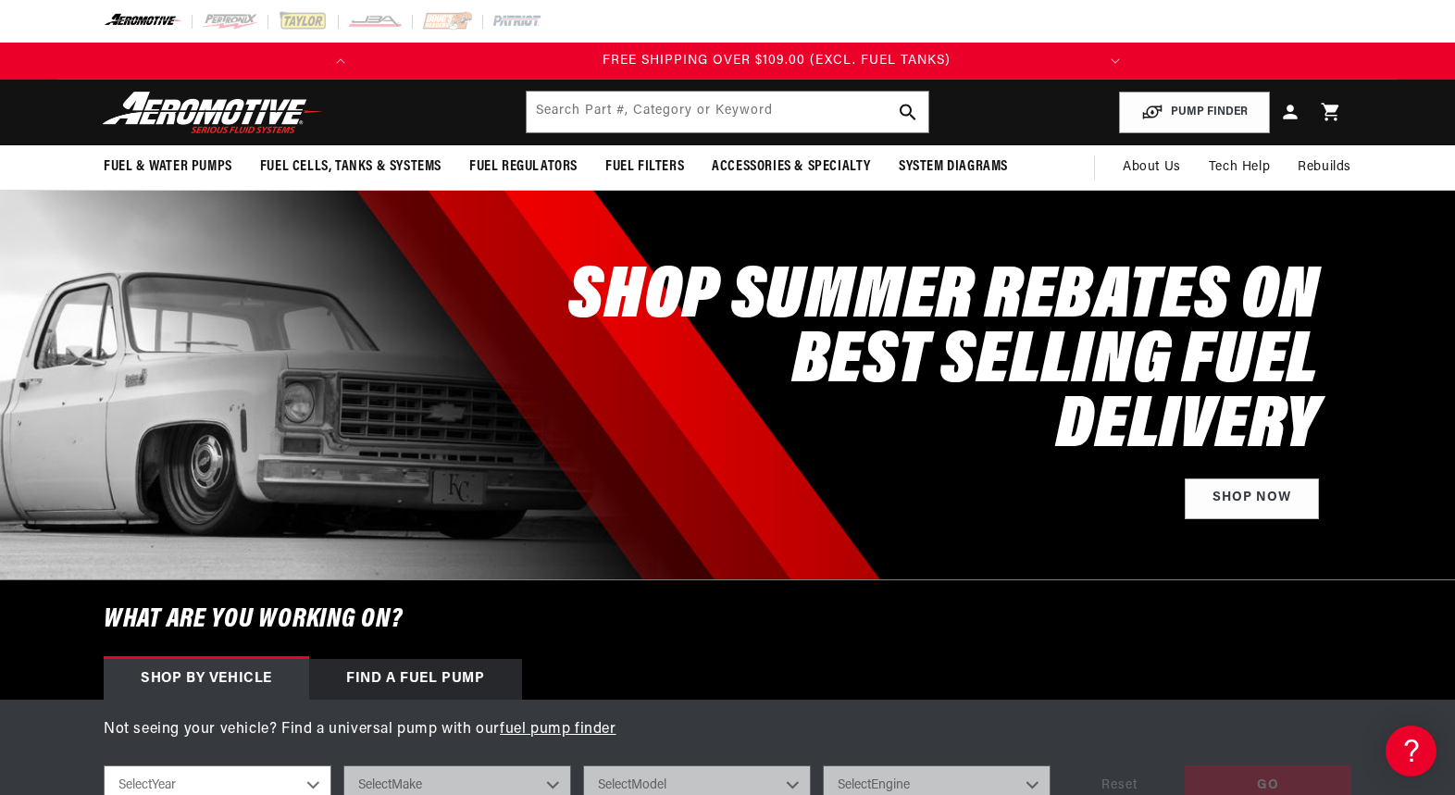
scroll to position [0, 732]
click at [444, 689] on div "Find a Fuel Pump" at bounding box center [415, 679] width 213 height 41
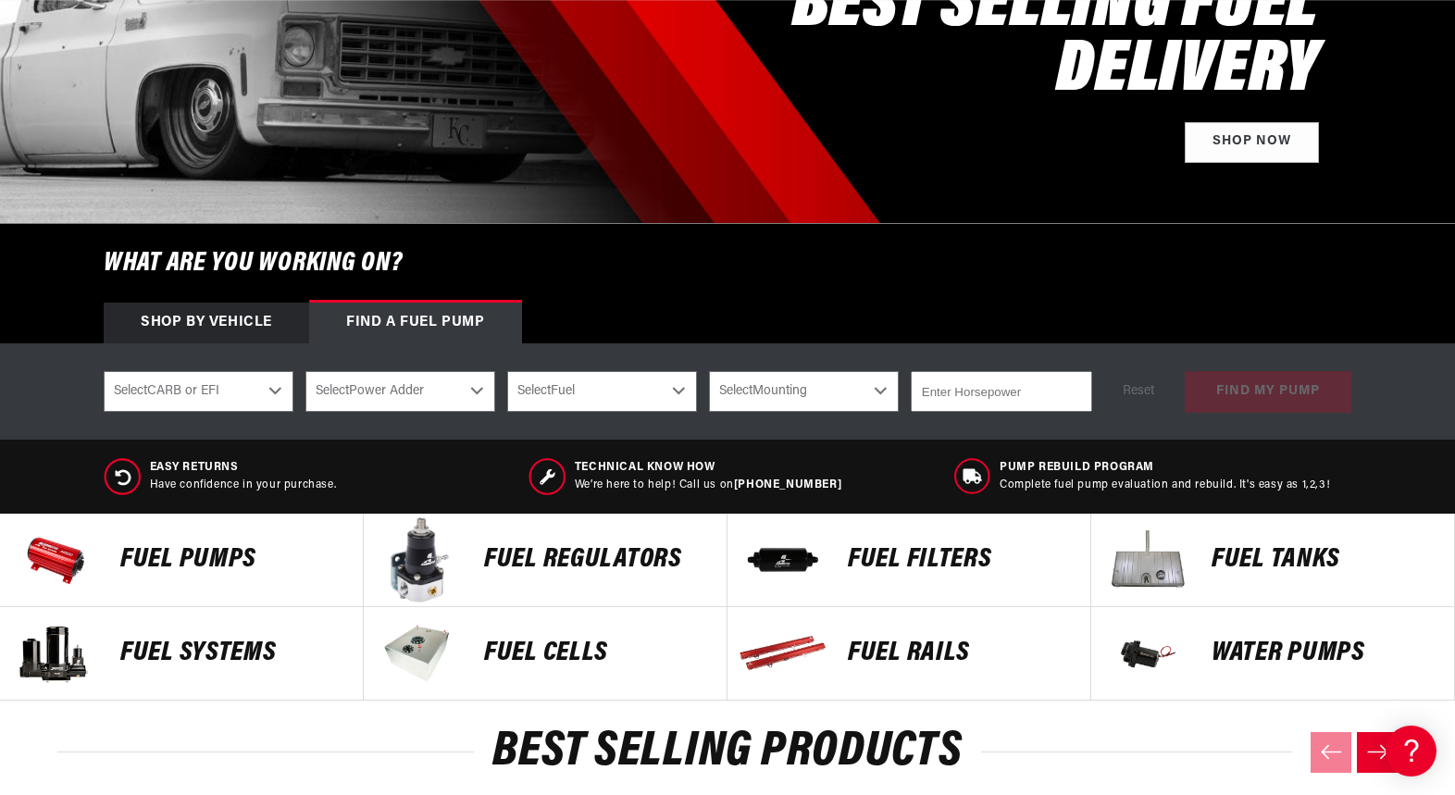
scroll to position [0, 0]
click at [274, 390] on select "Select CARB or EFI Carbureted Fuel Injected" at bounding box center [199, 391] width 190 height 41
select select "Fuel-Injected"
click at [104, 371] on select "Select CARB or EFI Carbureted Fuel Injected" at bounding box center [199, 391] width 190 height 41
select select "Fuel-Injected"
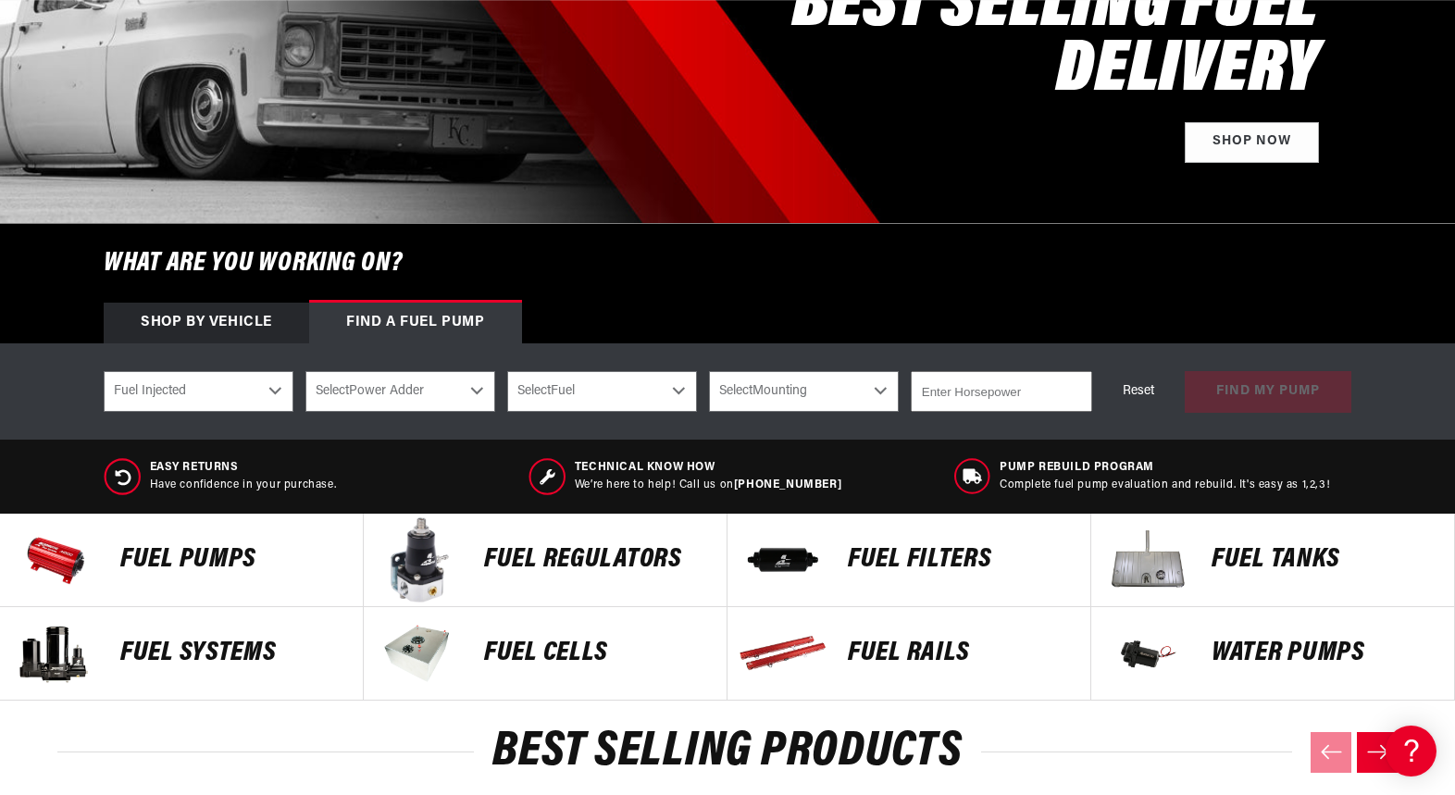
click at [484, 380] on select "Select Power Adder No - Naturally Aspirated Yes - Forced Induction" at bounding box center [400, 391] width 190 height 41
select select "No-Naturally-Aspirated"
click at [305, 371] on select "Select Power Adder No - Naturally Aspirated Yes - Forced Induction" at bounding box center [400, 391] width 190 height 41
select select "No-Naturally-Aspirated"
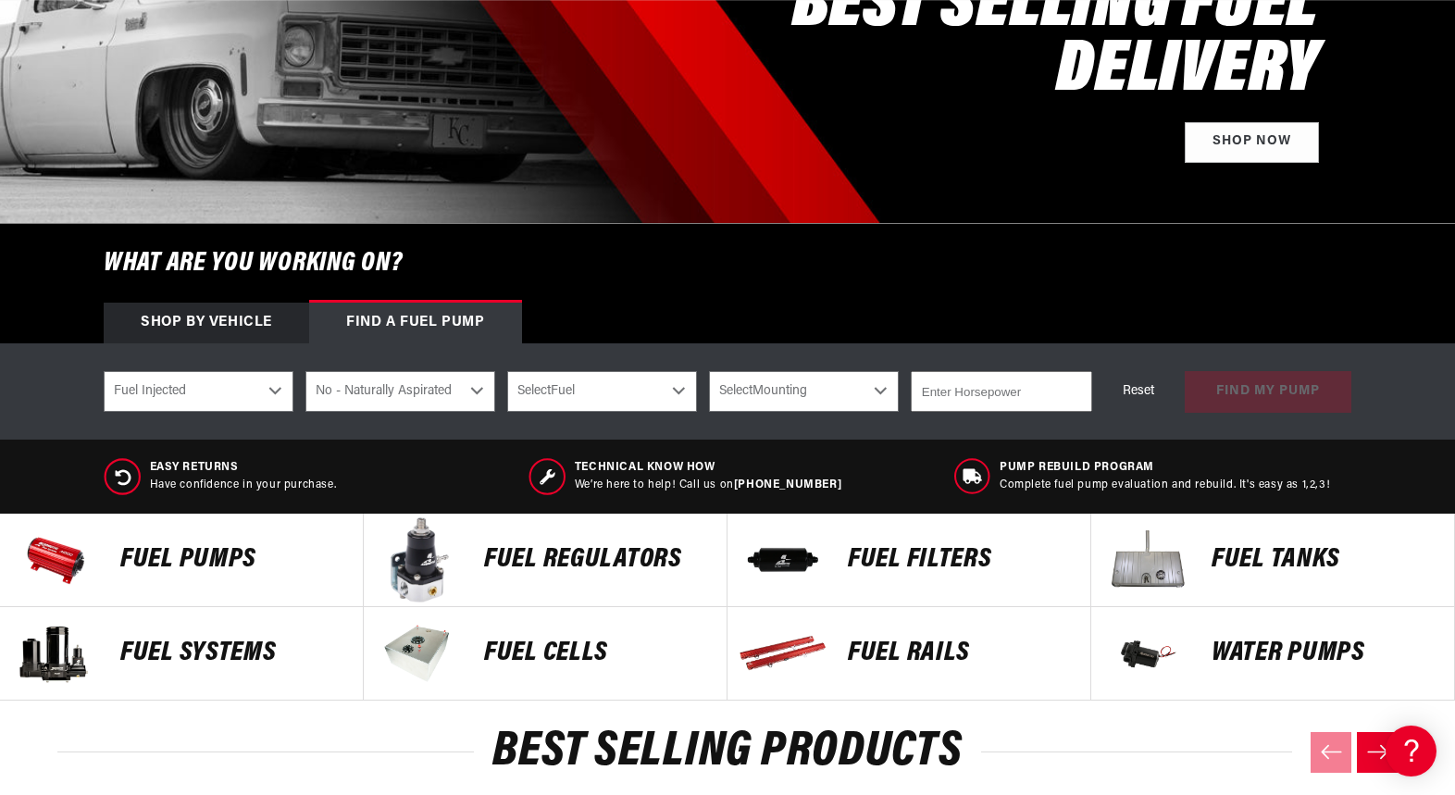
scroll to position [0, 43]
click at [668, 385] on select "Select Fuel E85 Gas" at bounding box center [602, 391] width 190 height 41
select select "Gas"
click at [507, 371] on select "Select Fuel E85 Gas" at bounding box center [602, 391] width 190 height 41
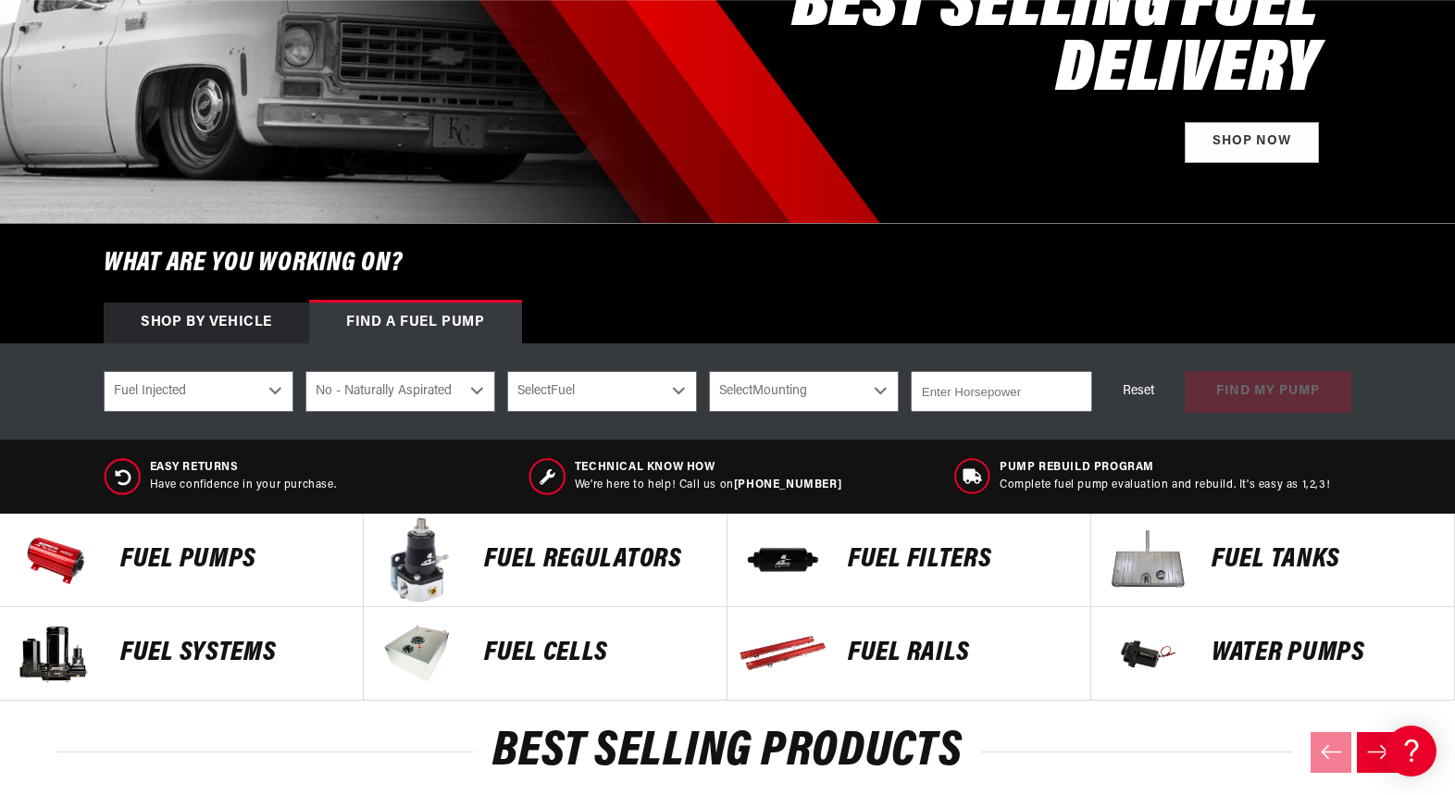
select select "Gas"
click at [813, 386] on select "Select Mounting External In-Tank" at bounding box center [804, 391] width 190 height 41
select select "In-Tank"
click at [709, 371] on select "Select Mounting External In-Tank" at bounding box center [804, 391] width 190 height 41
select select "In-Tank"
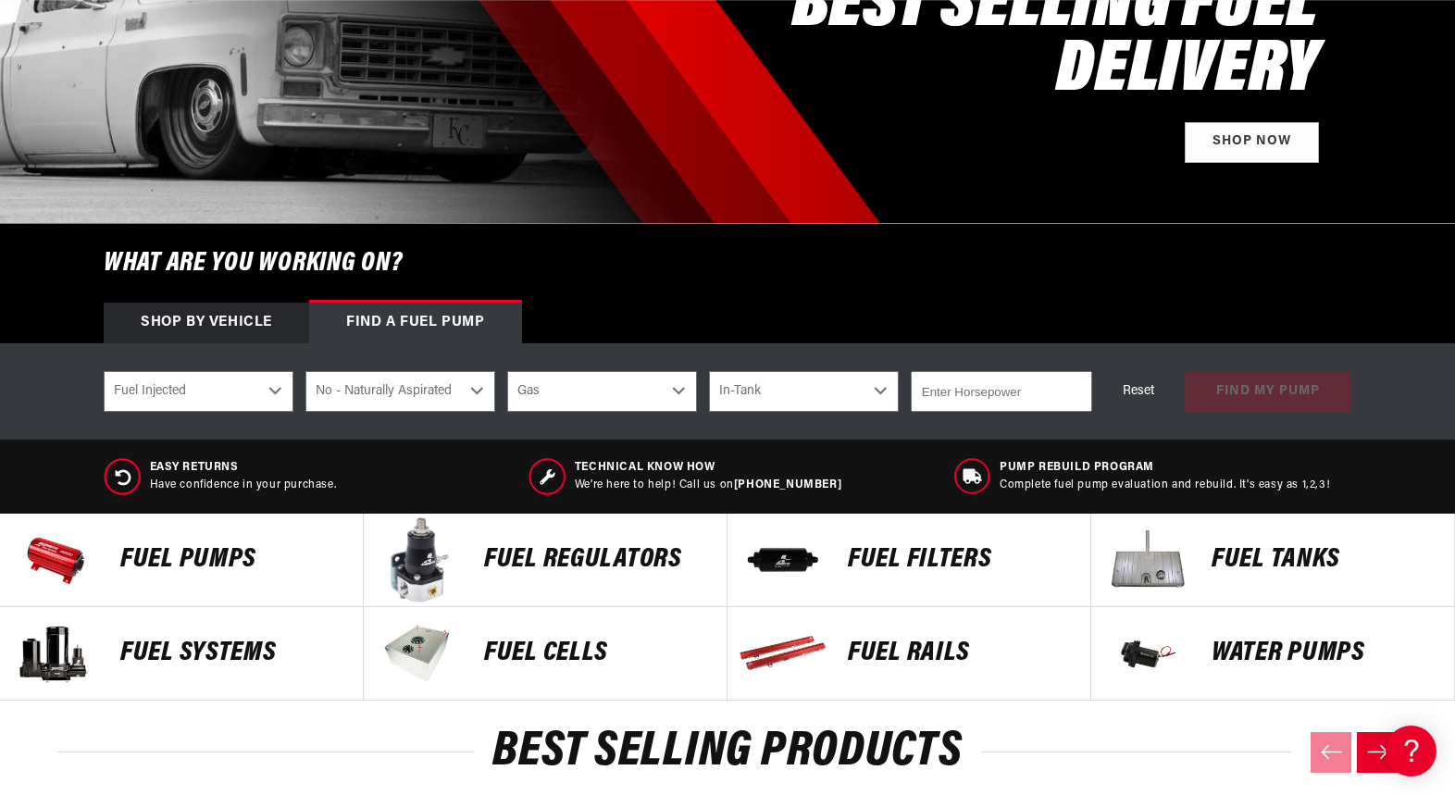
scroll to position [0, 732]
click at [1032, 389] on input "number" at bounding box center [1001, 391] width 181 height 41
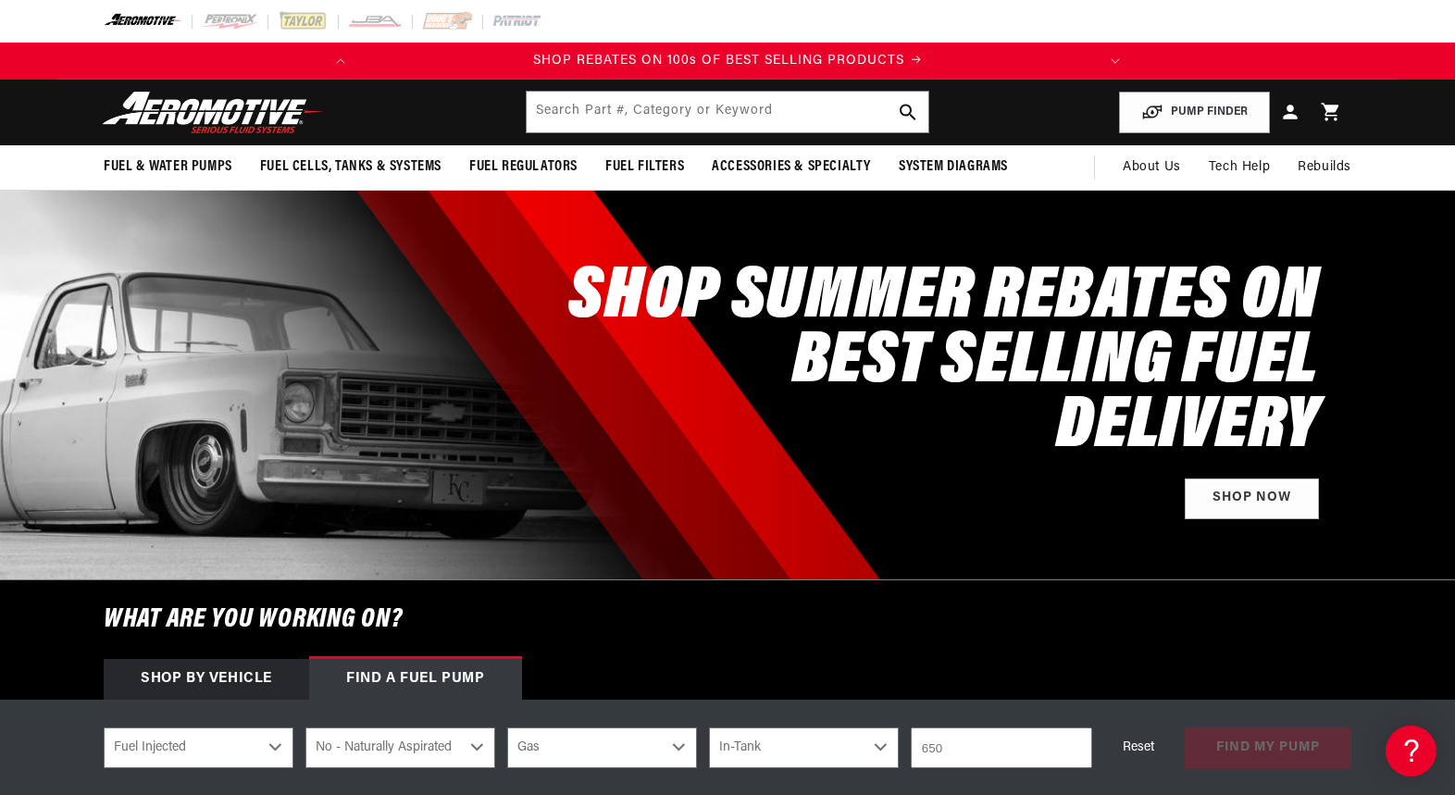
scroll to position [0, 0]
type input "650"
click at [1228, 733] on button "find my pump" at bounding box center [1268, 748] width 167 height 42
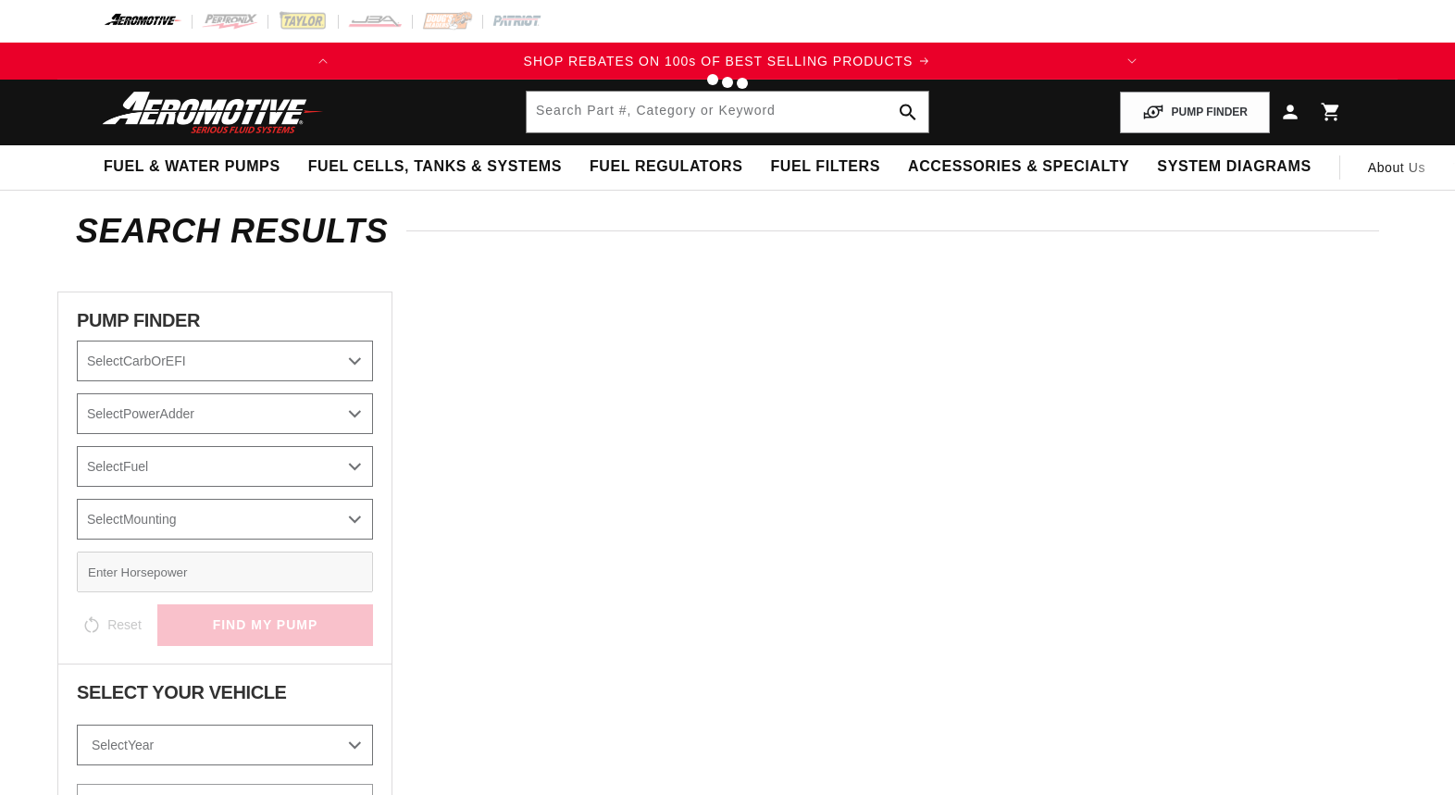
select select "Fuel-Injected"
select select "No-Naturally-Aspirated"
select select "Gas"
select select "In-Tank"
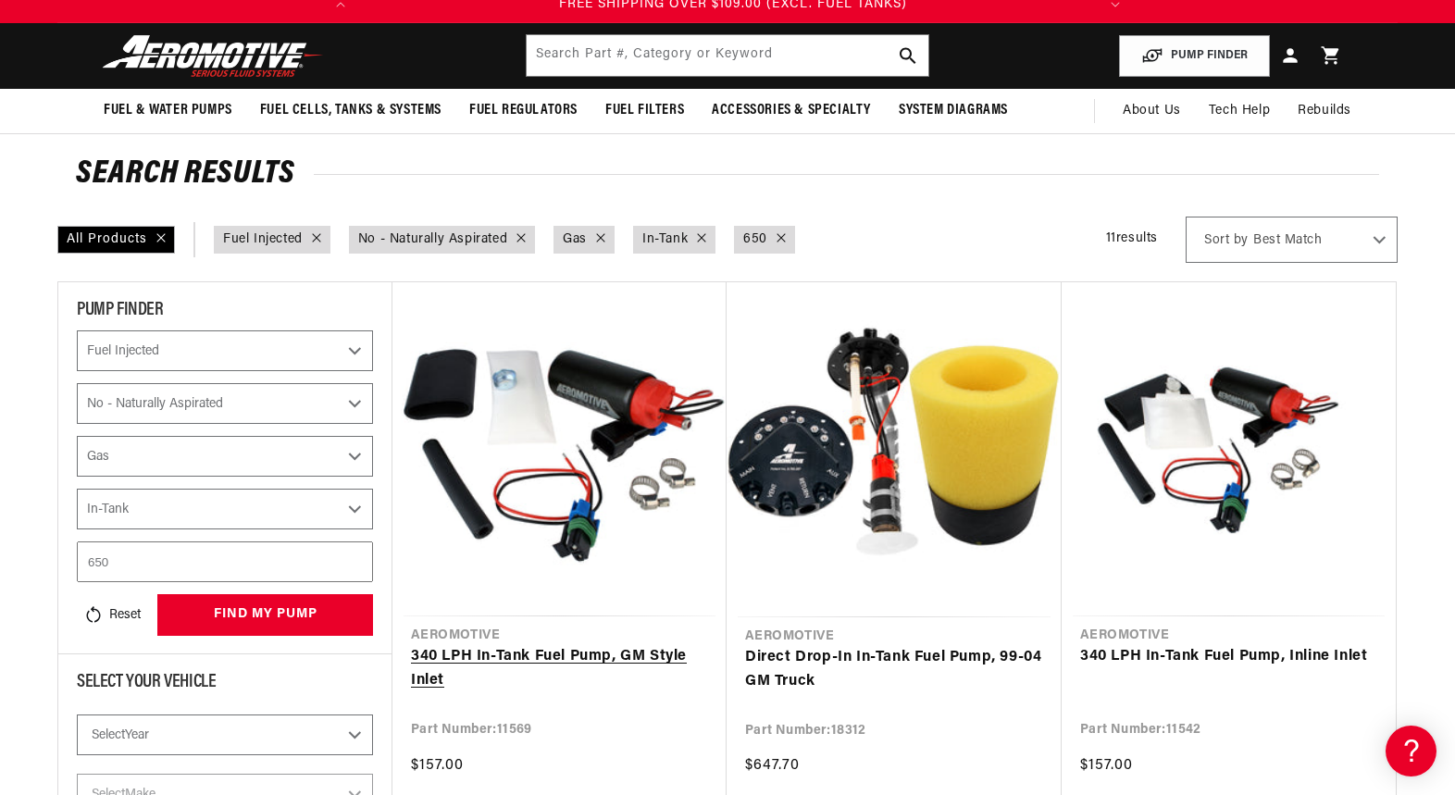
click at [548, 645] on link "340 LPH In-Tank Fuel Pump, GM Style Inlet" at bounding box center [559, 668] width 297 height 47
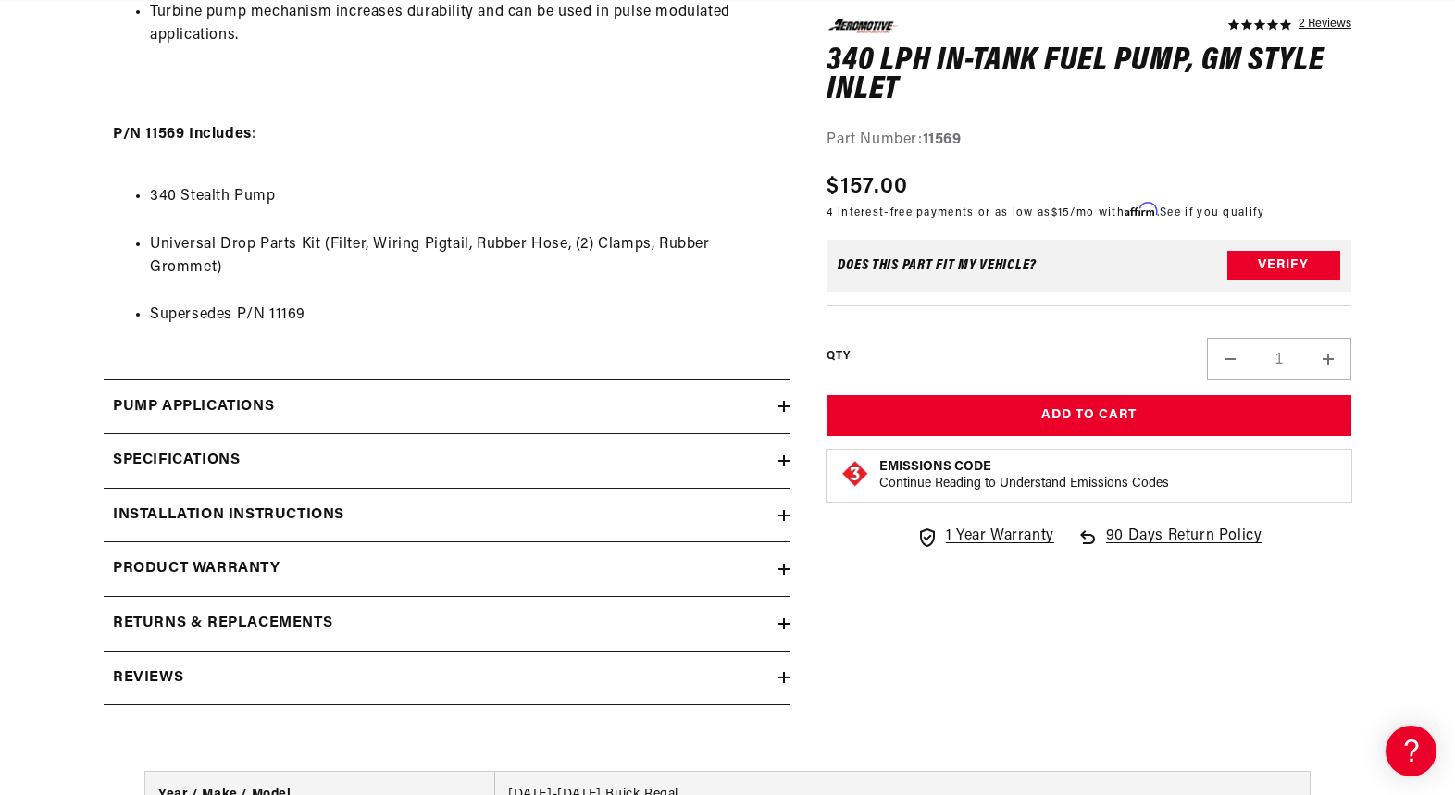
scroll to position [1781, 0]
click at [784, 456] on icon at bounding box center [784, 458] width 0 height 11
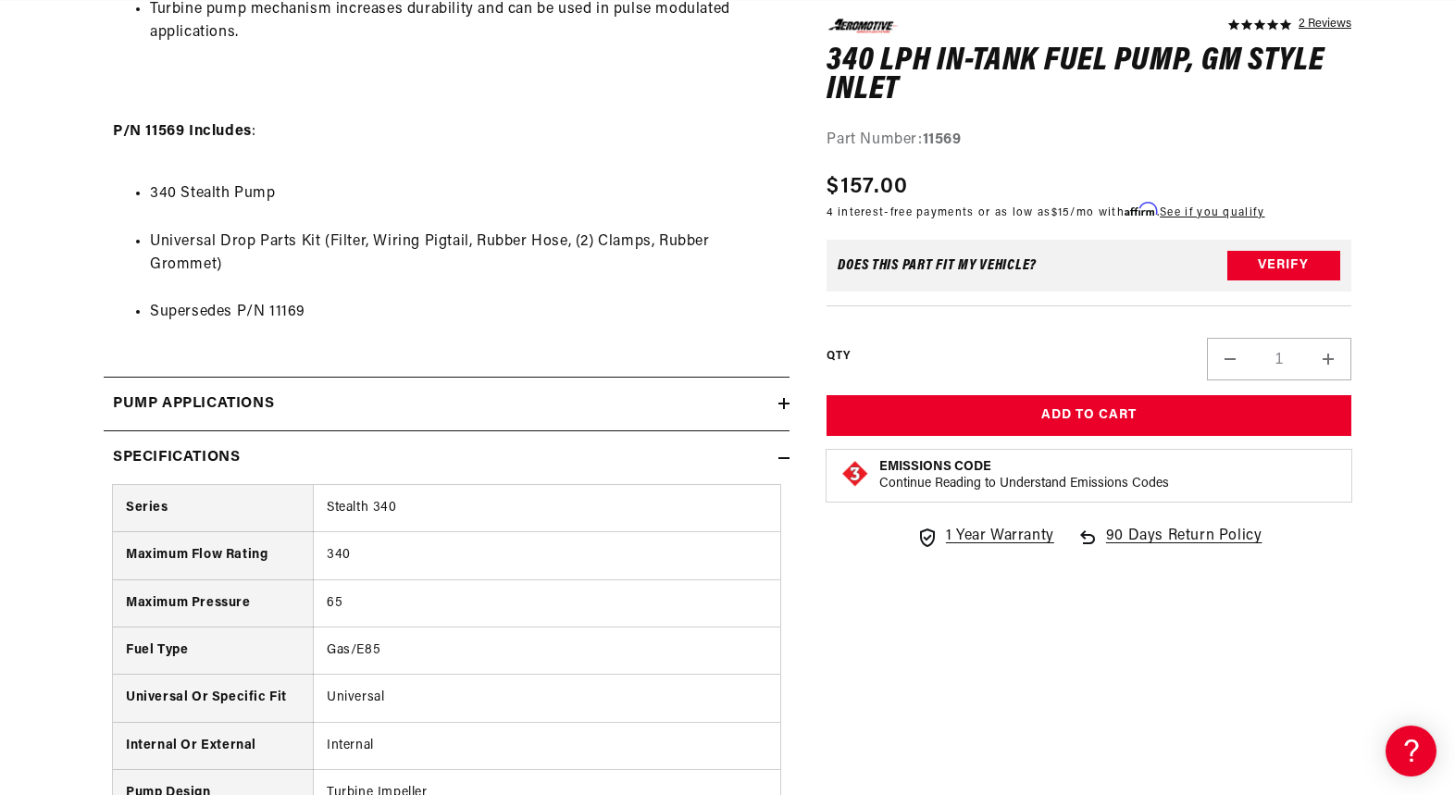
scroll to position [0, 732]
click at [785, 456] on icon at bounding box center [783, 458] width 11 height 11
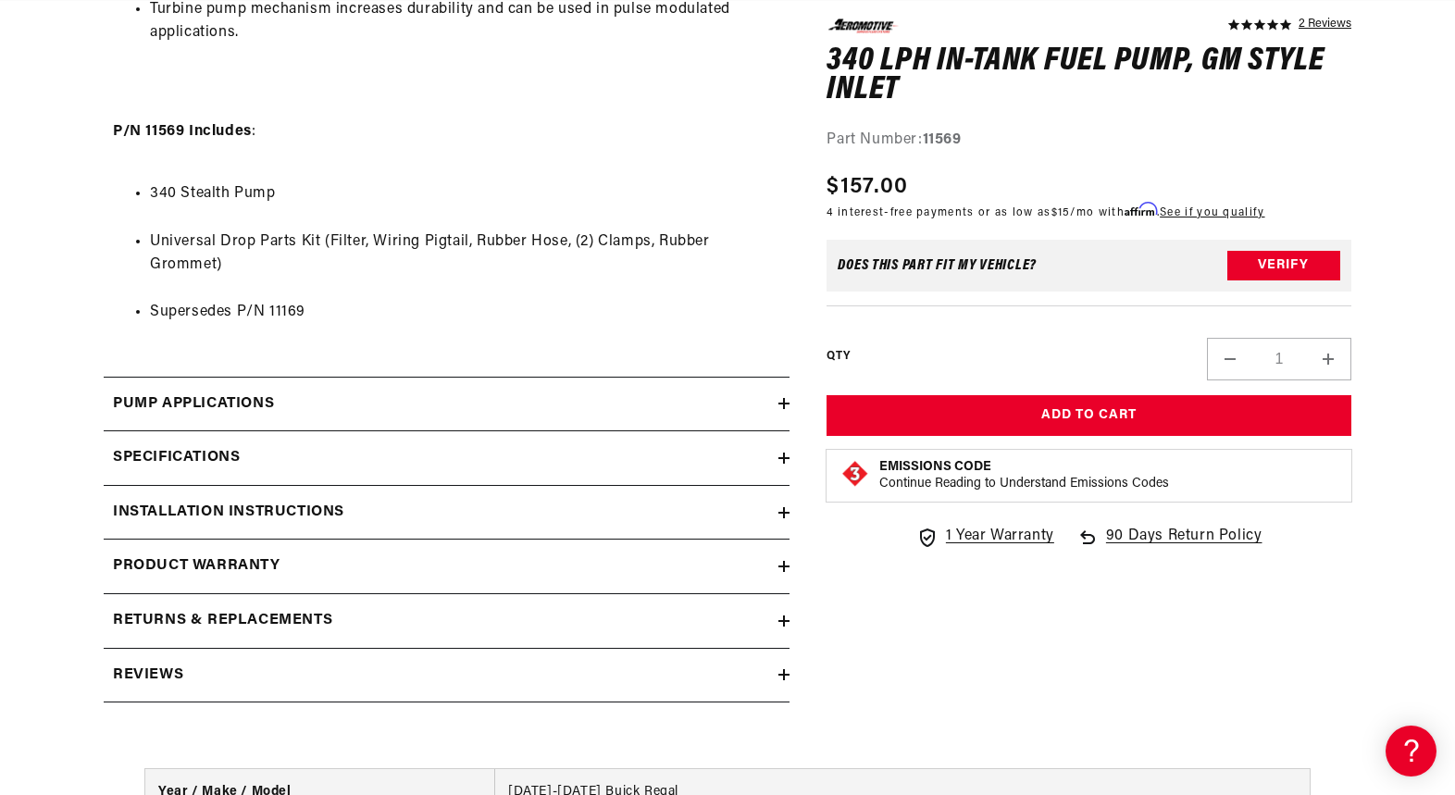
scroll to position [0, 0]
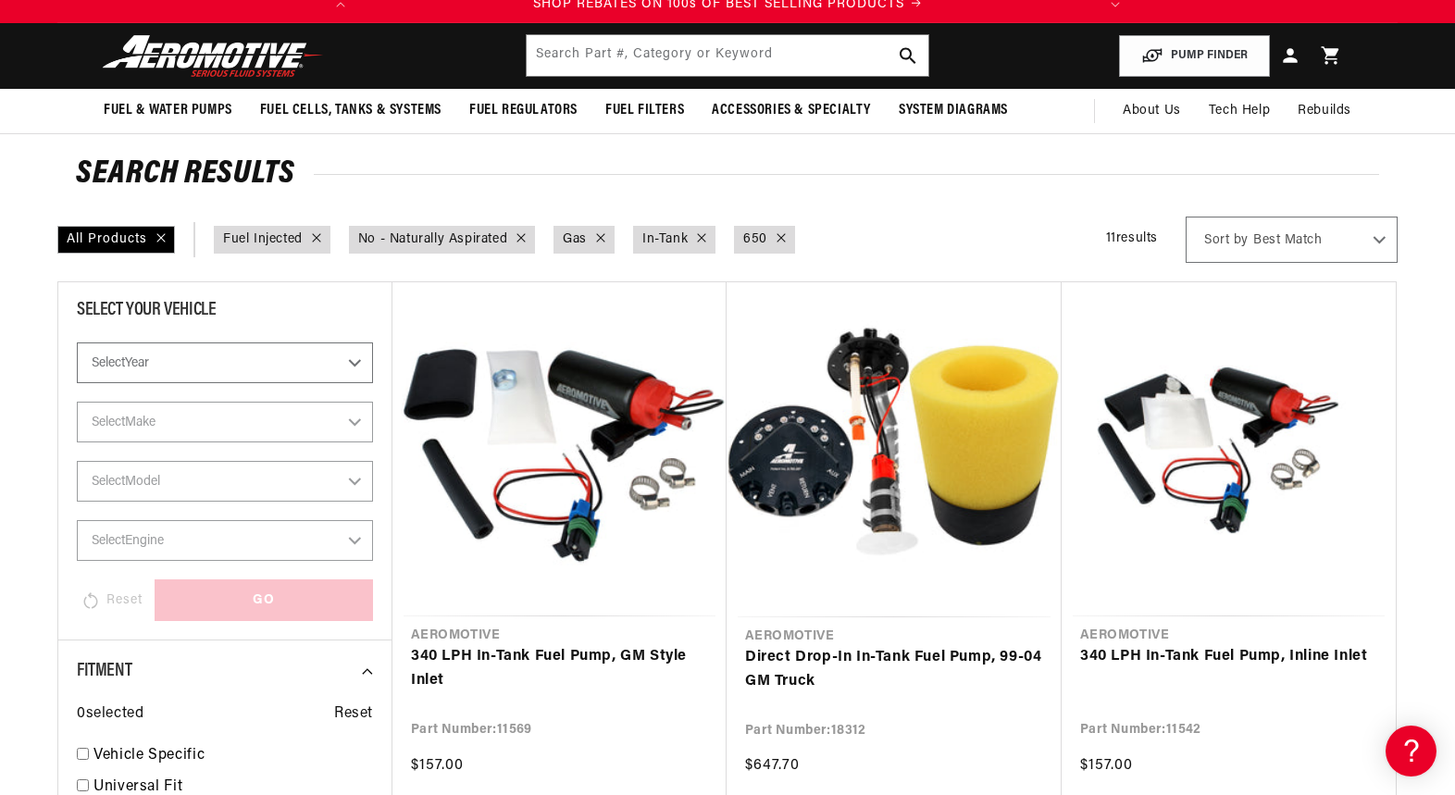
select select "Fuel-Injected"
select select "No-Naturally-Aspirated"
select select "Gas"
select select "In-Tank"
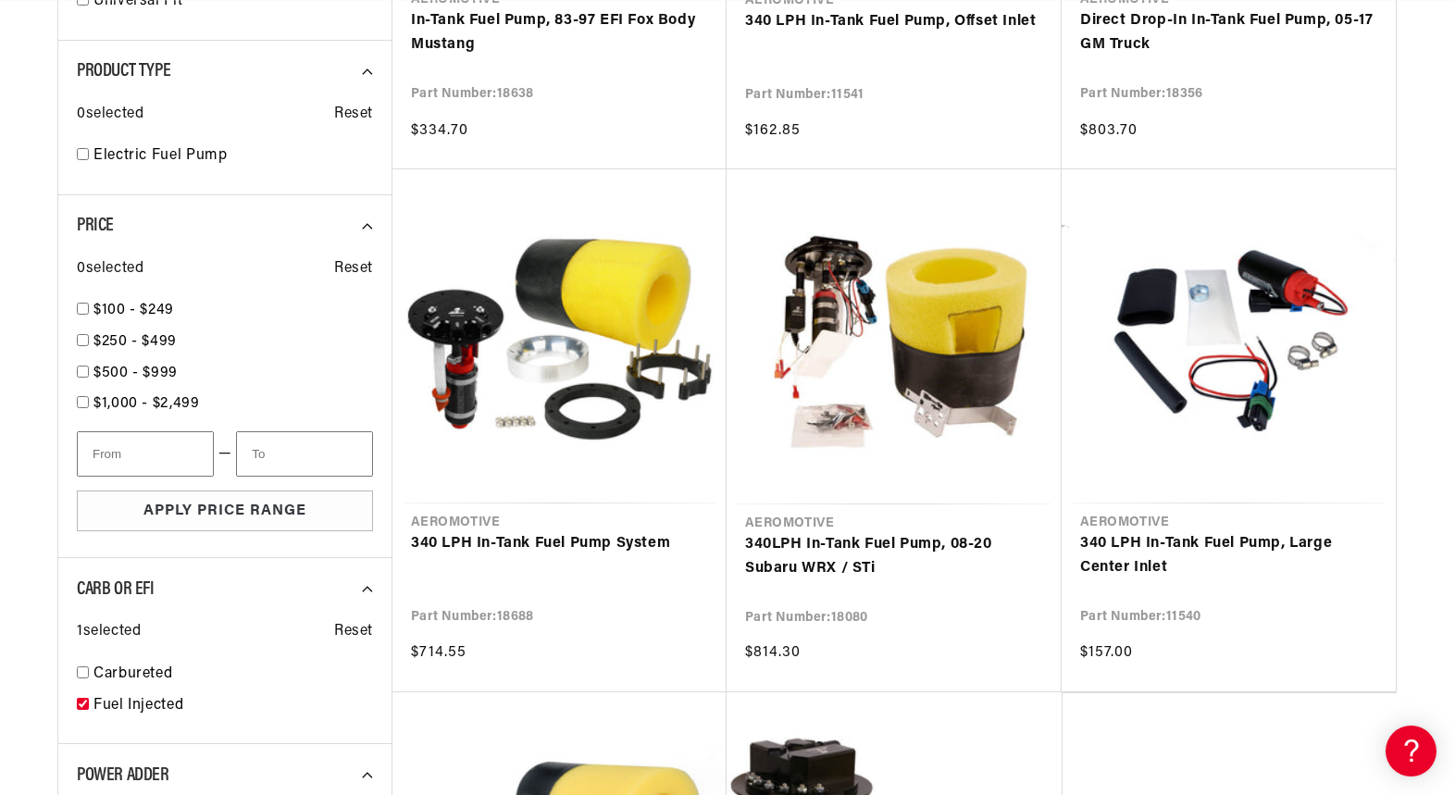
scroll to position [1219, 0]
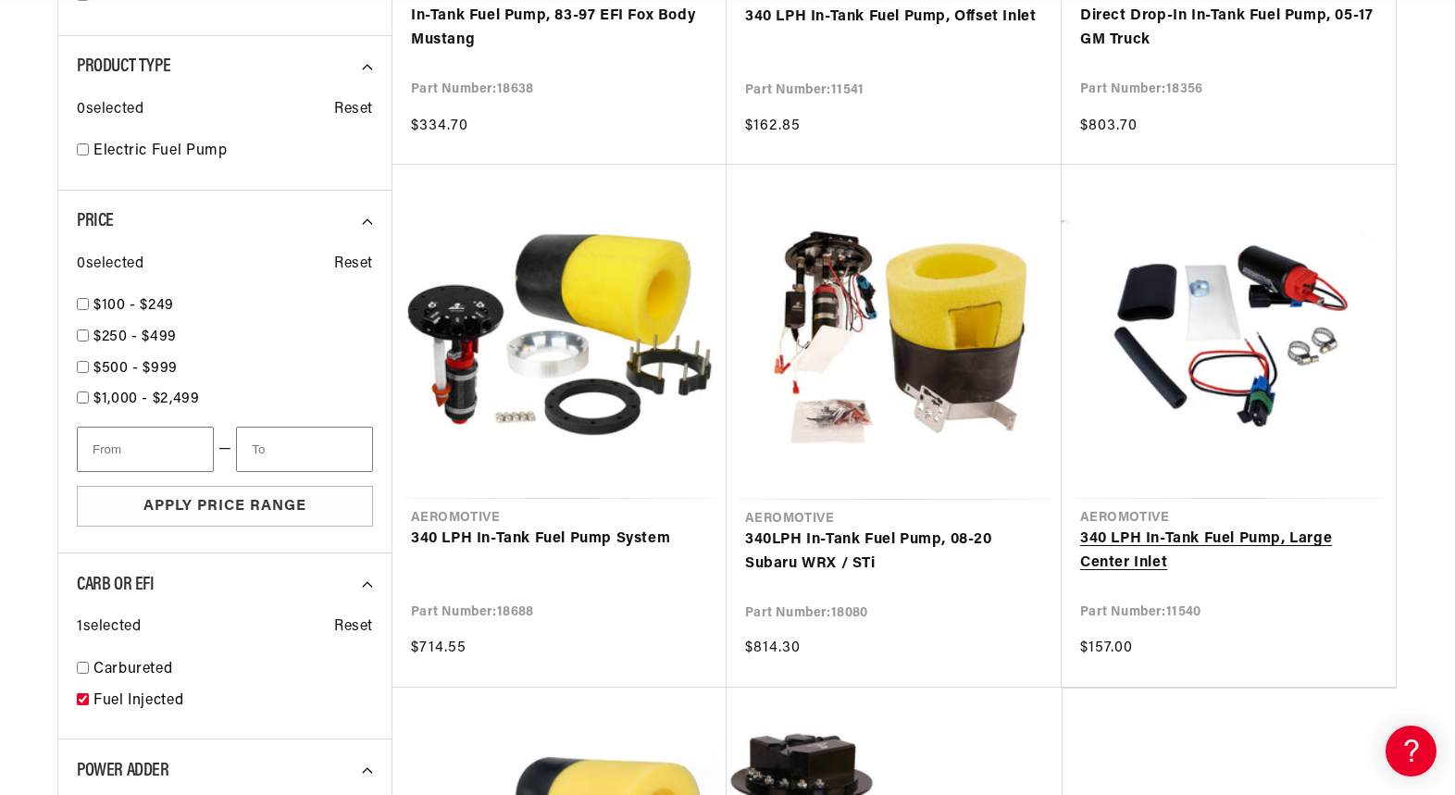
click at [1184, 527] on link "340 LPH In-Tank Fuel Pump, Large Center Inlet" at bounding box center [1228, 550] width 297 height 47
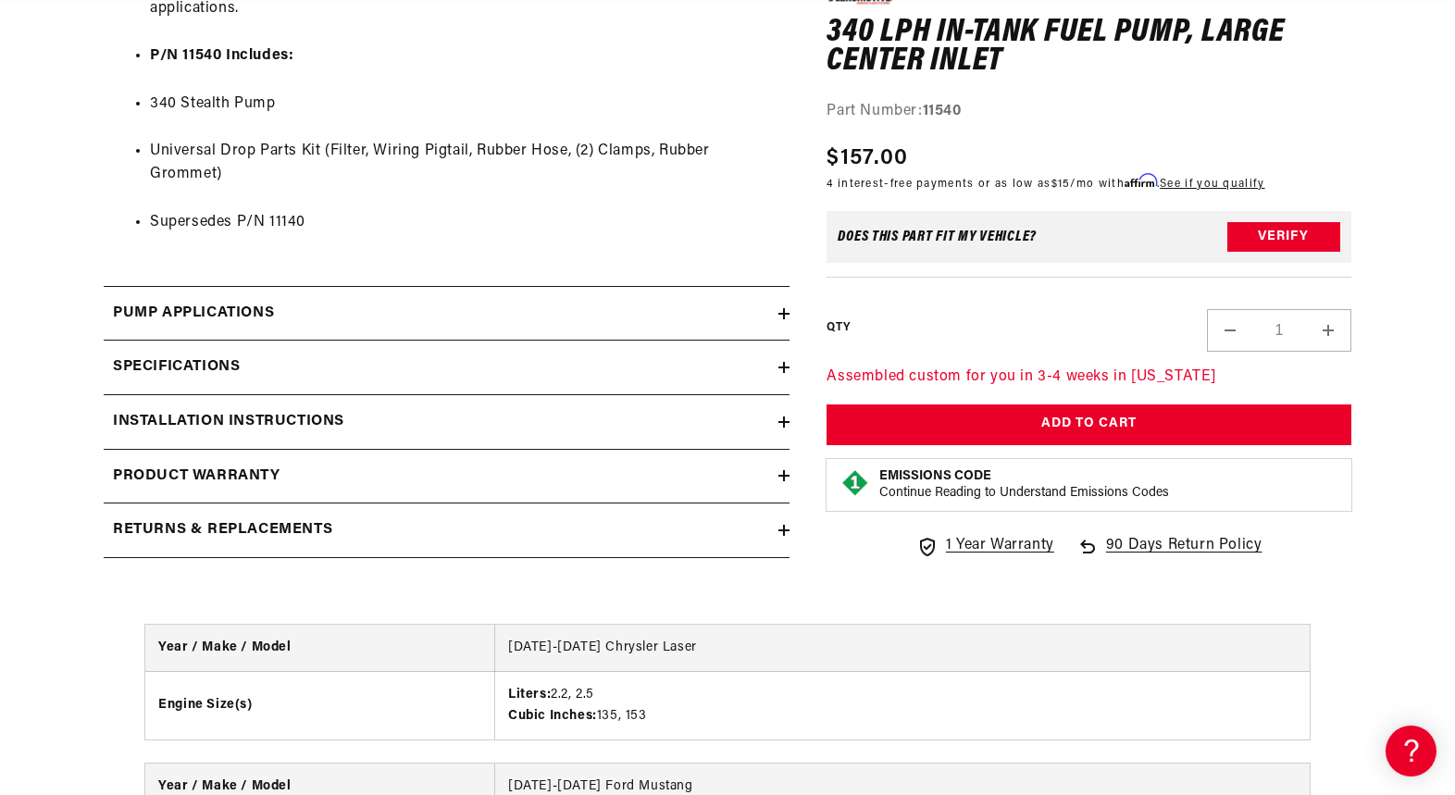
scroll to position [0, 732]
click at [784, 366] on icon at bounding box center [784, 367] width 0 height 11
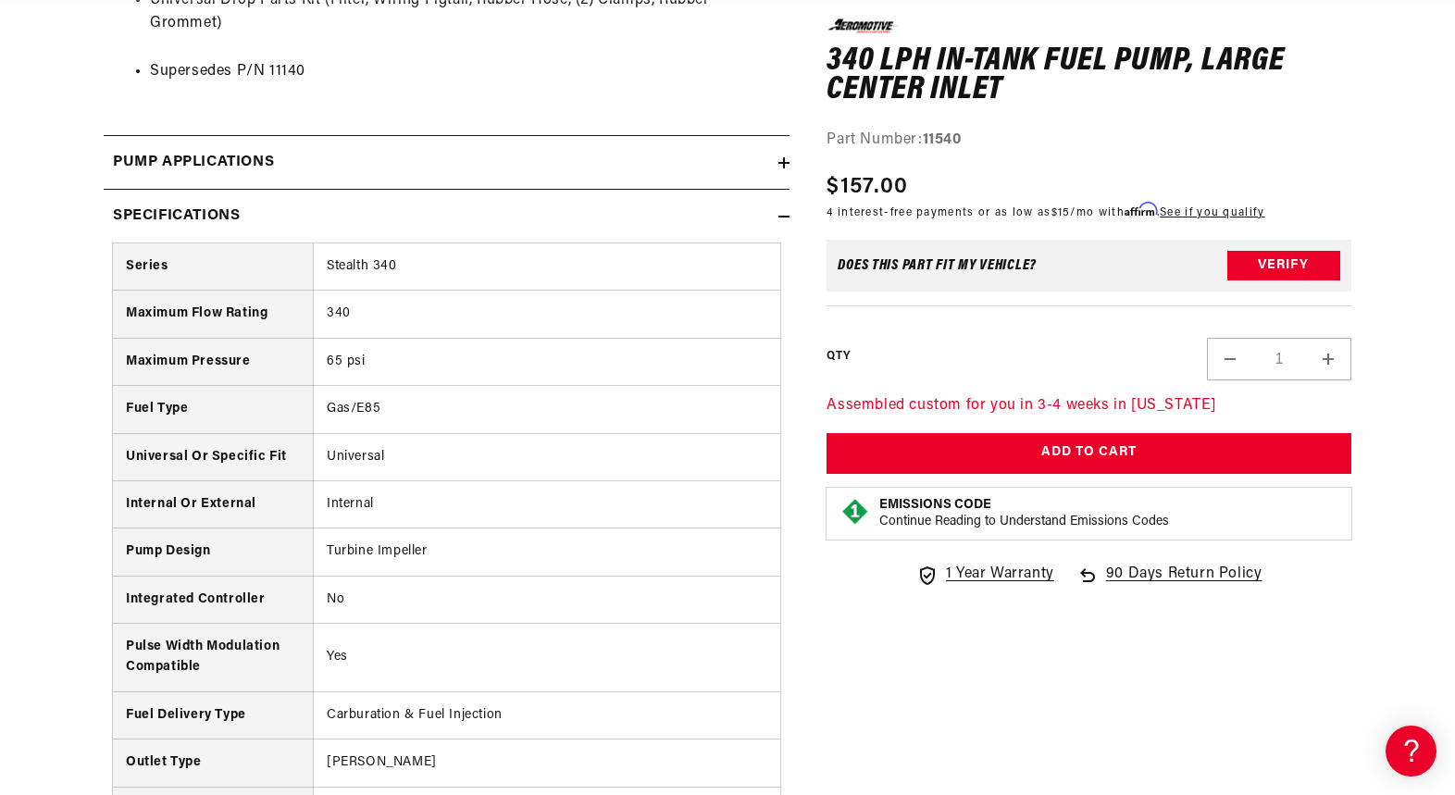
click at [912, 639] on div "0.0 star rating Write a review 340 LPH In-Tank Fuel Pump, Large Center Inlet 34…" at bounding box center [1070, 51] width 562 height 3643
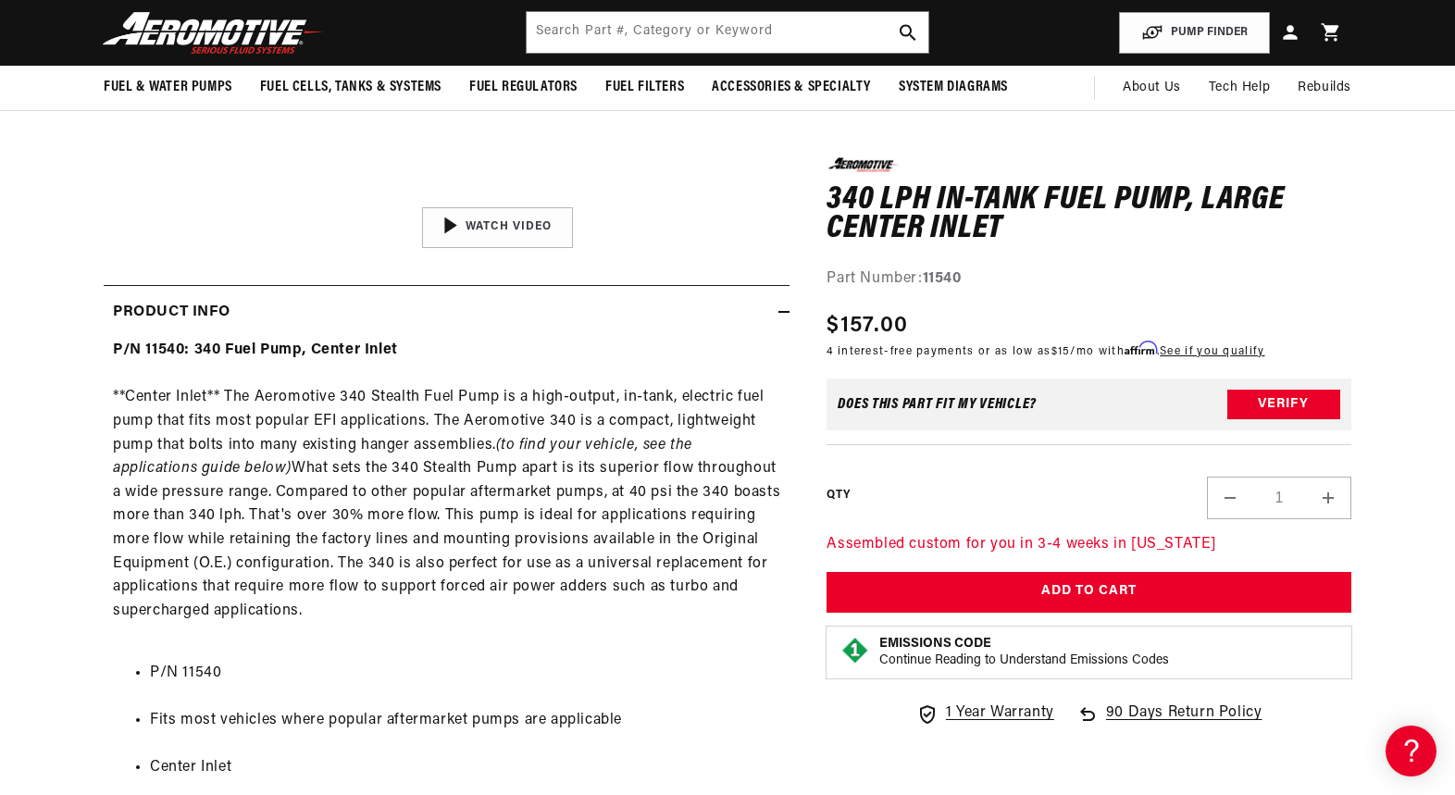
scroll to position [0, 0]
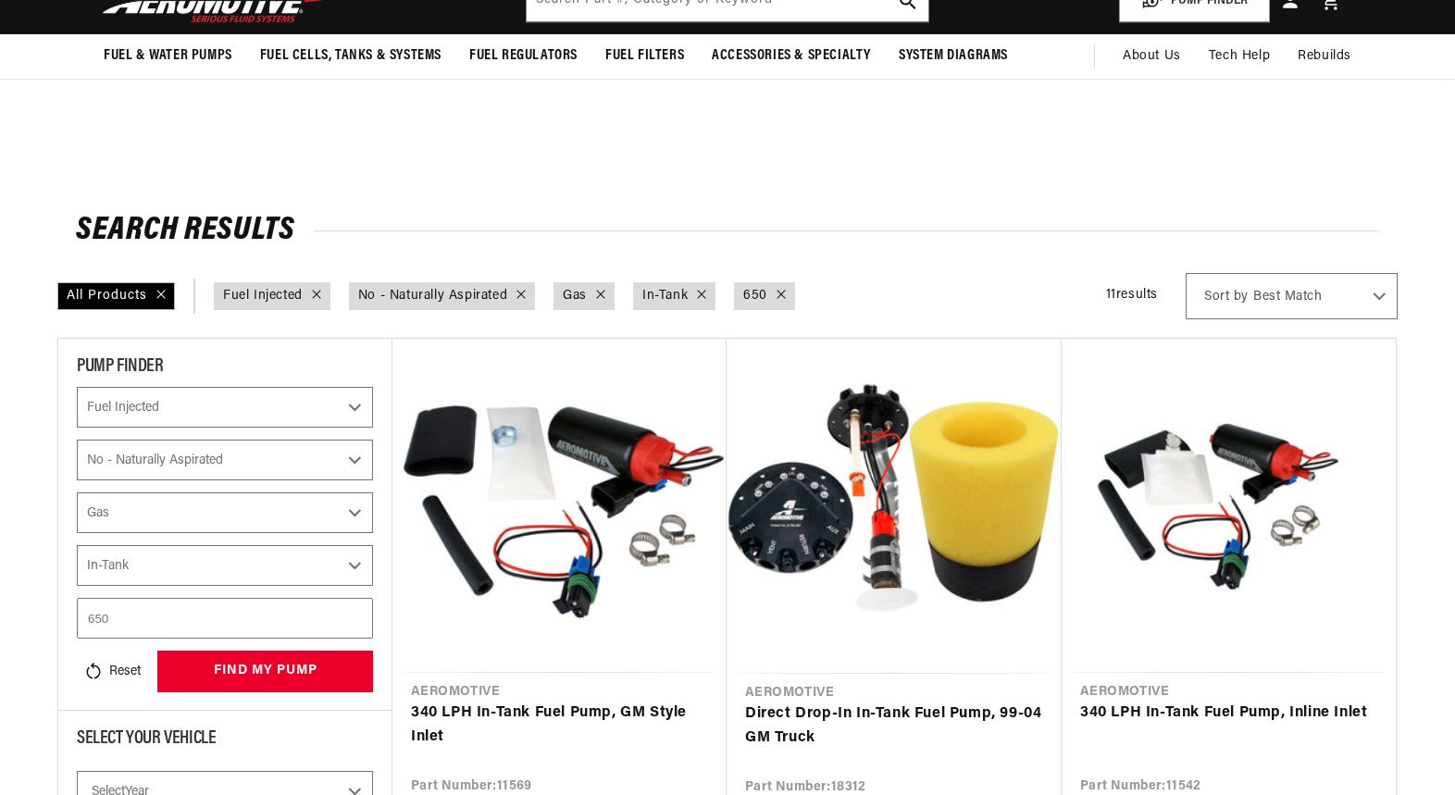
select select "Fuel-Injected"
select select "No-Naturally-Aspirated"
select select "Gas"
select select "In-Tank"
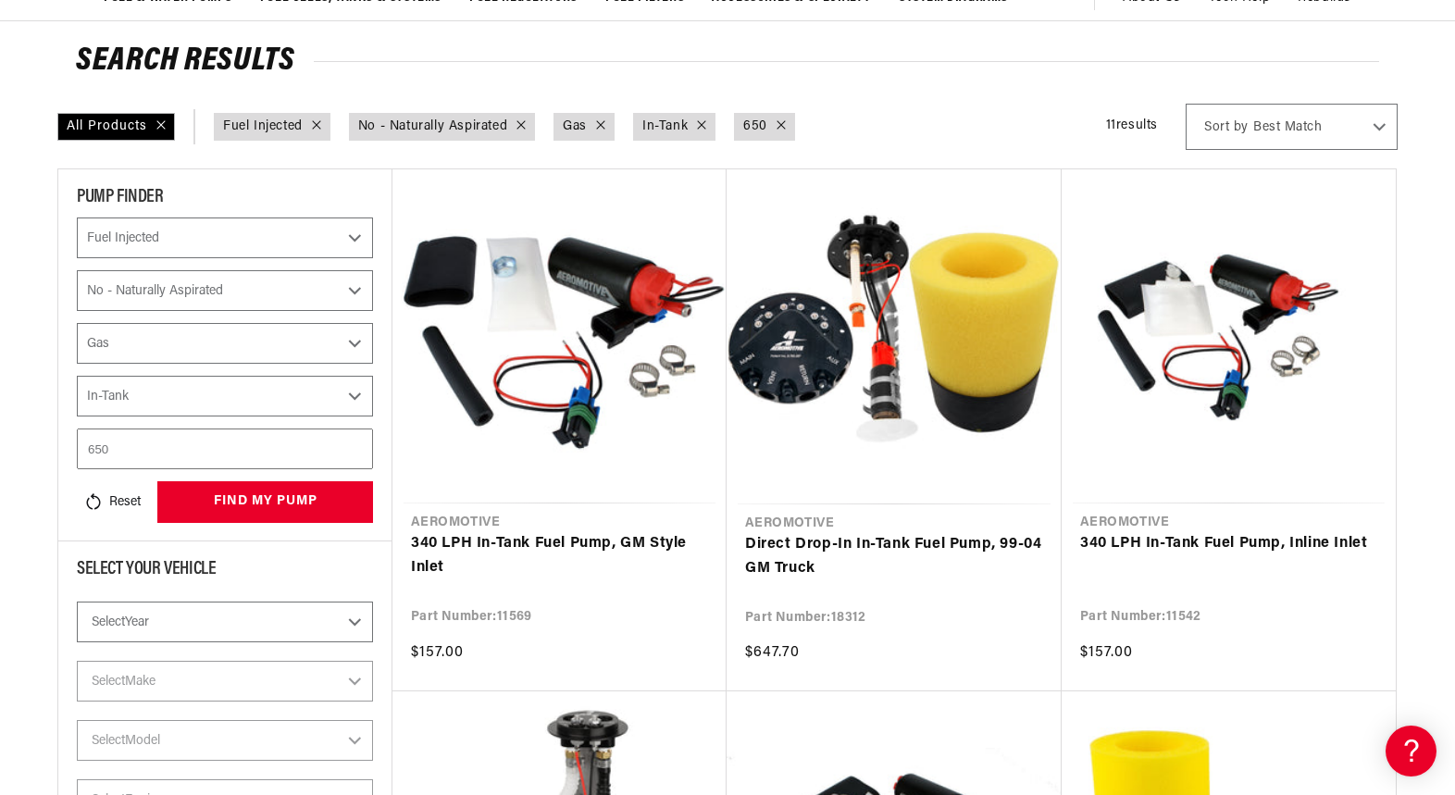
scroll to position [181, 0]
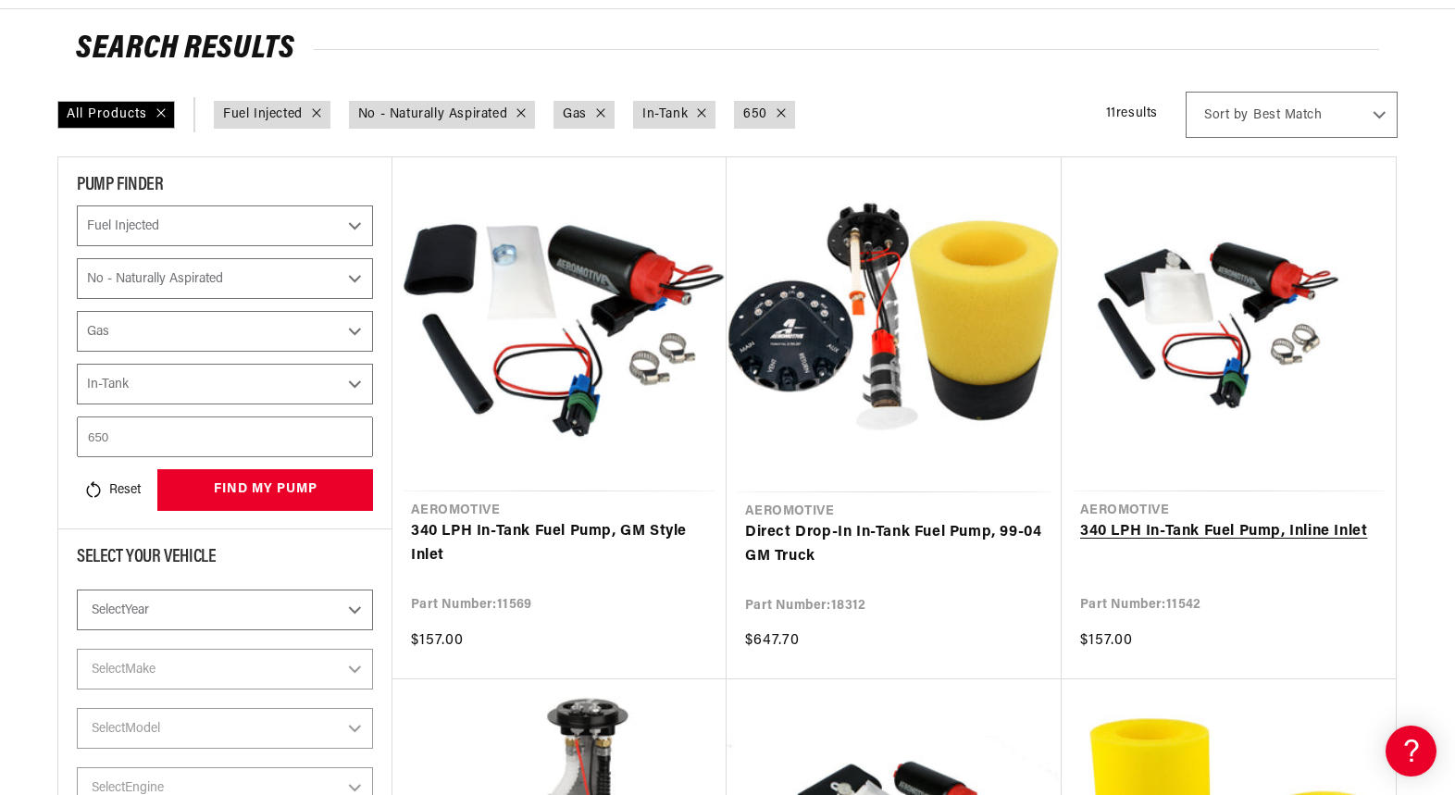
click at [1199, 520] on link "340 LPH In-Tank Fuel Pump, Inline Inlet" at bounding box center [1228, 532] width 297 height 24
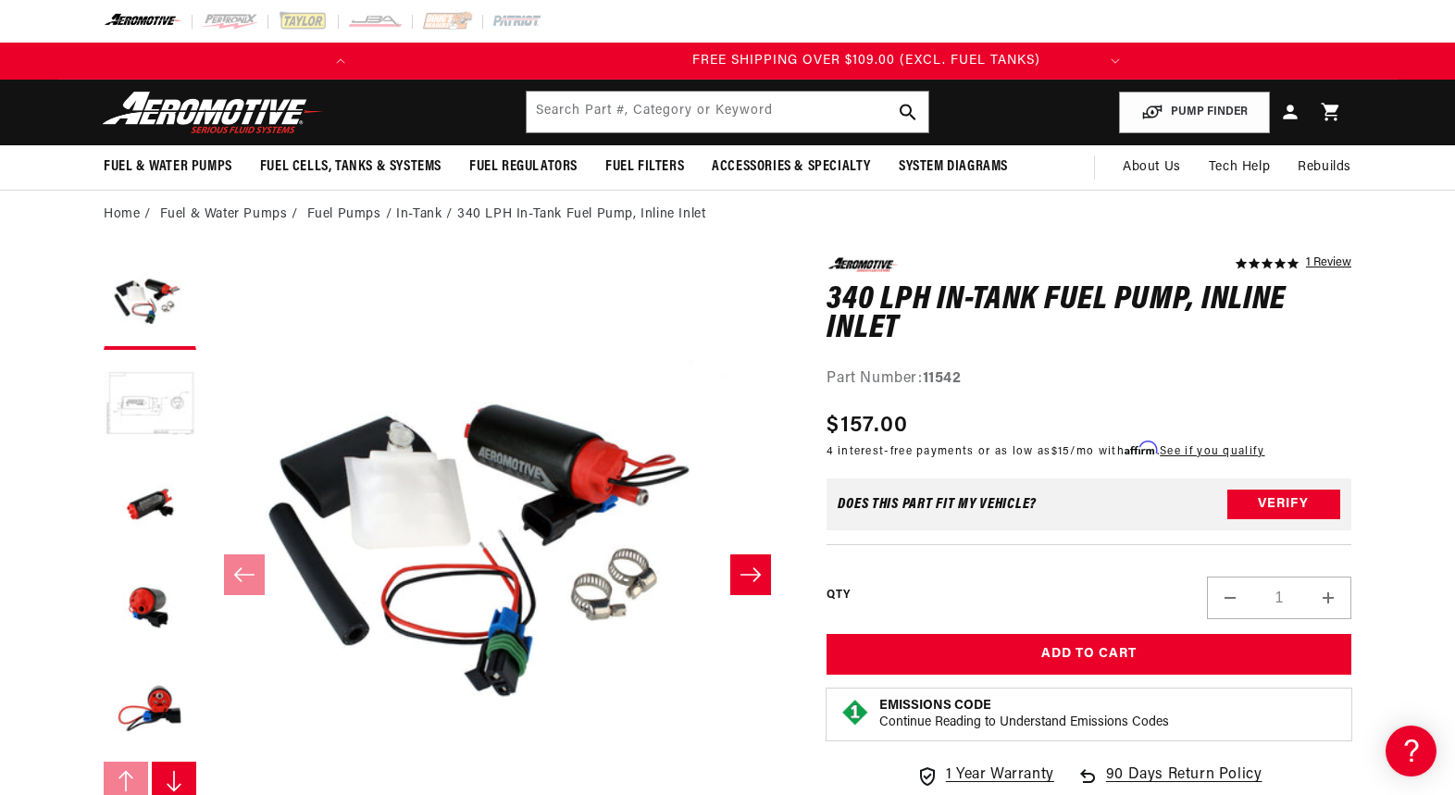
click at [143, 402] on button "Load image 2 in gallery view" at bounding box center [150, 405] width 93 height 93
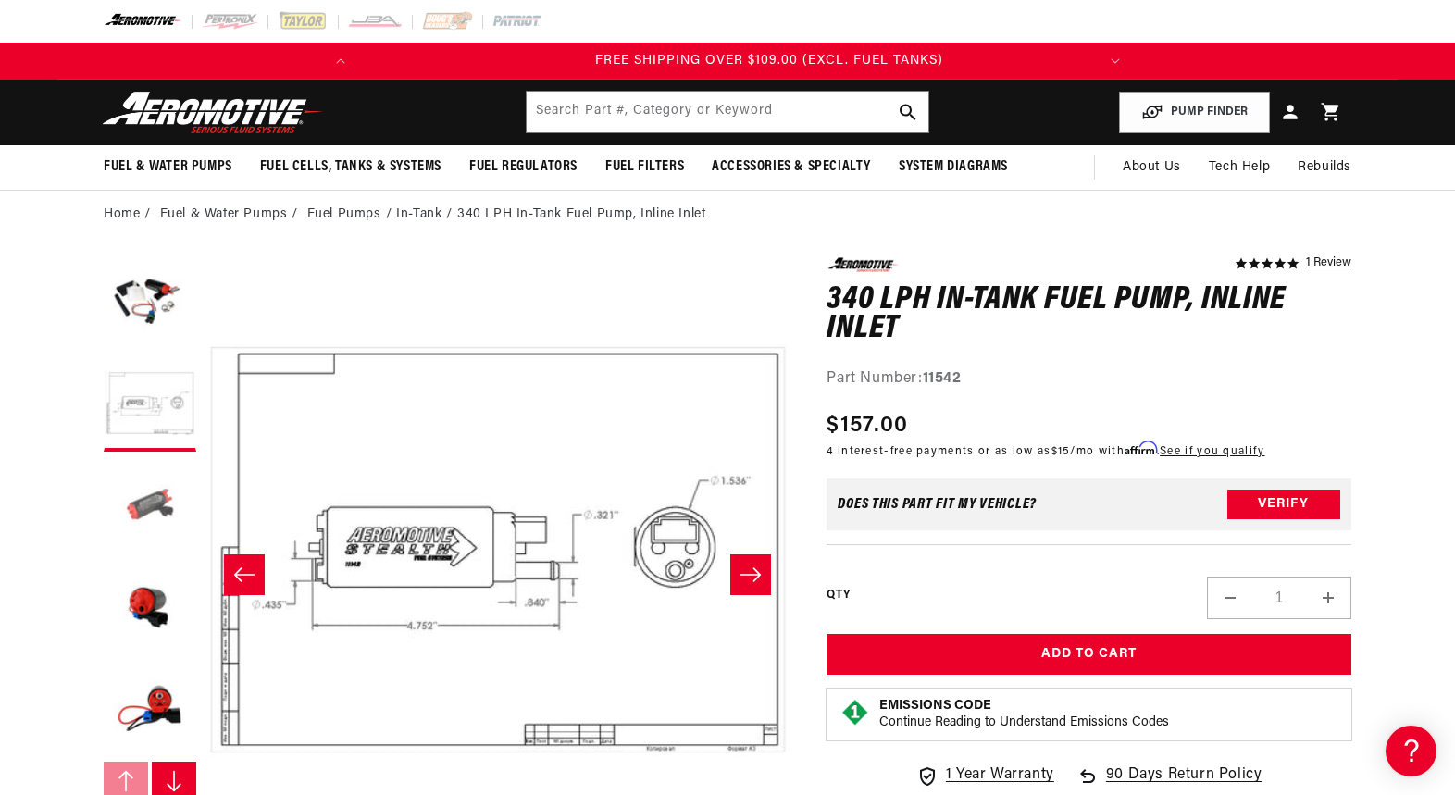
click at [149, 511] on button "Load image 3 in gallery view" at bounding box center [150, 507] width 93 height 93
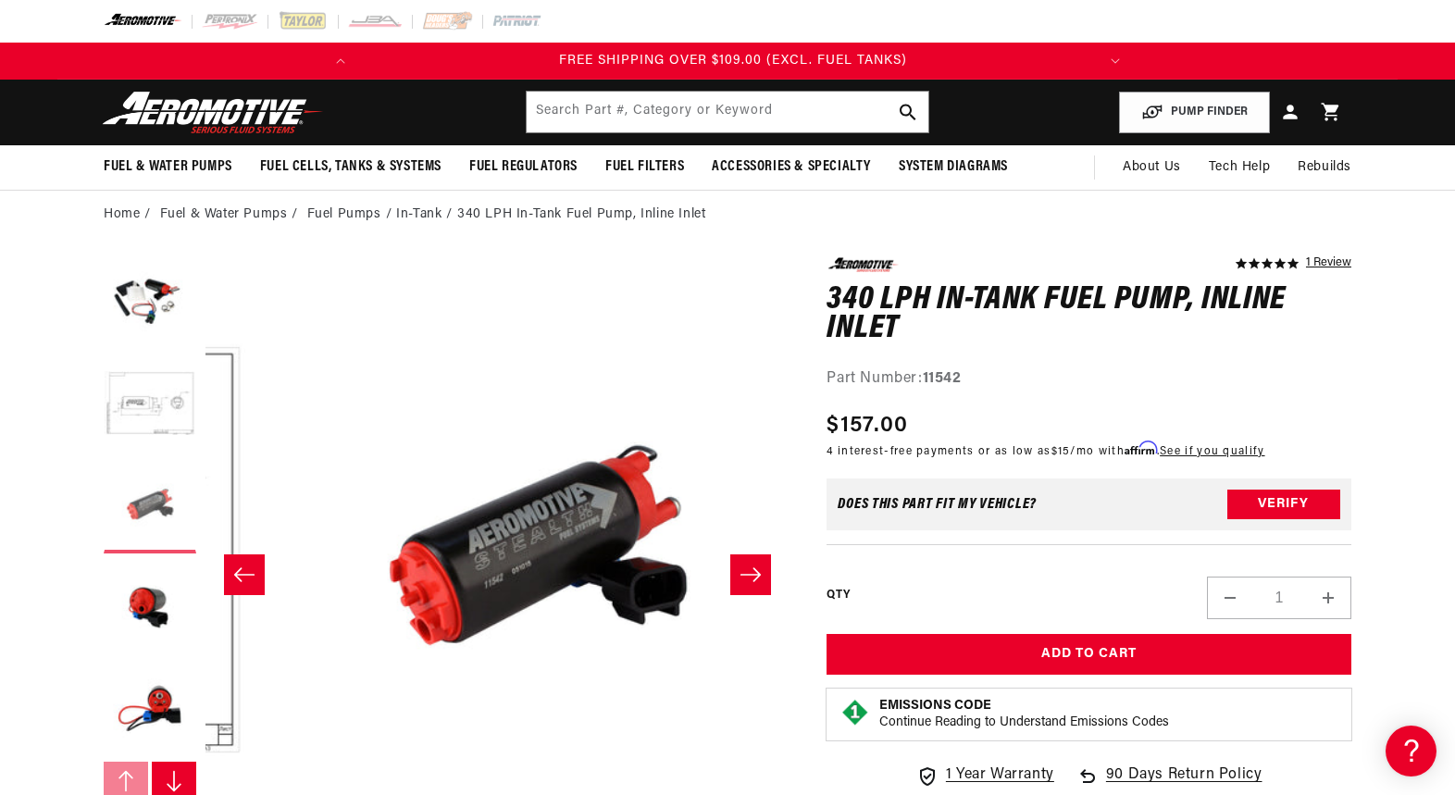
scroll to position [0, 1169]
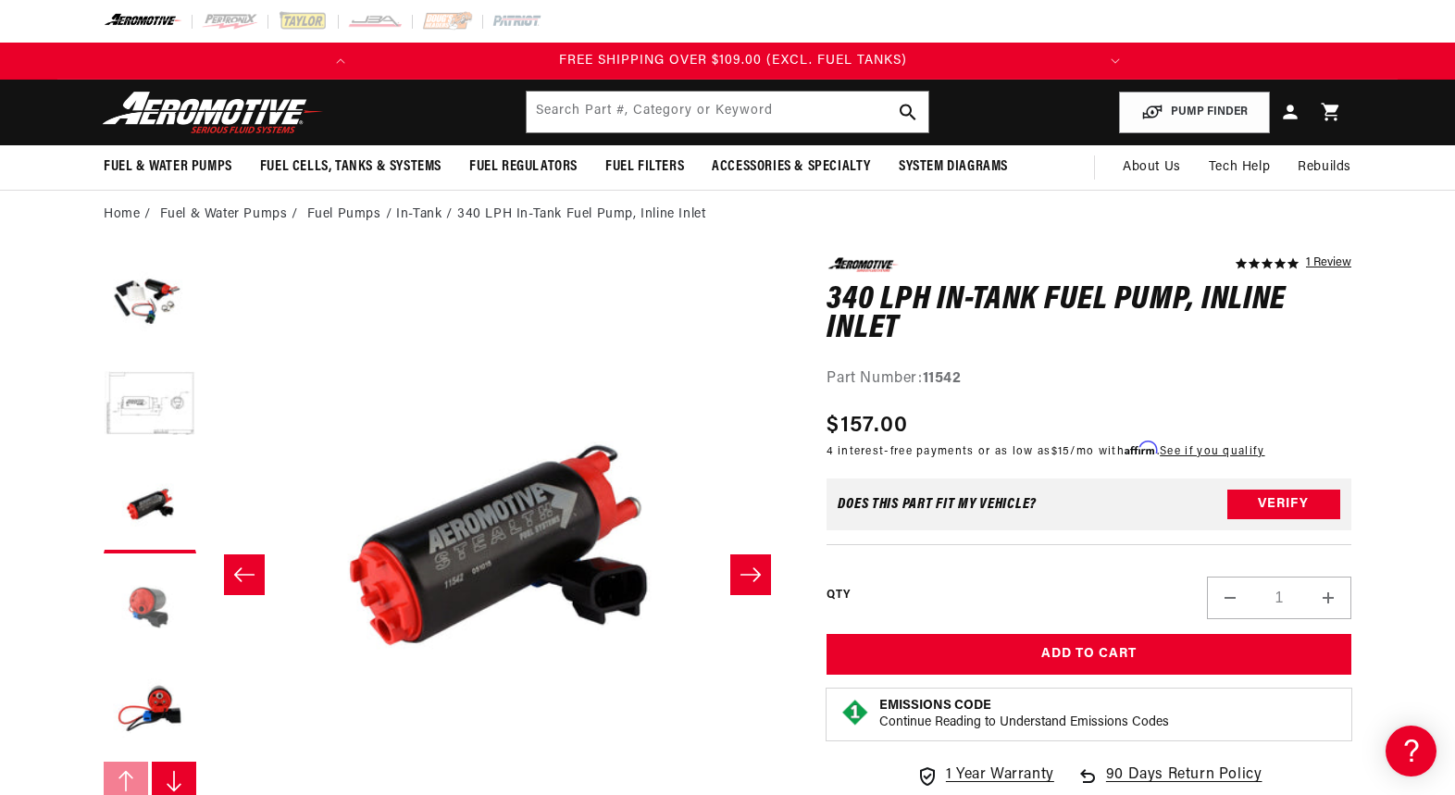
click at [149, 572] on button "Load image 4 in gallery view" at bounding box center [150, 609] width 93 height 93
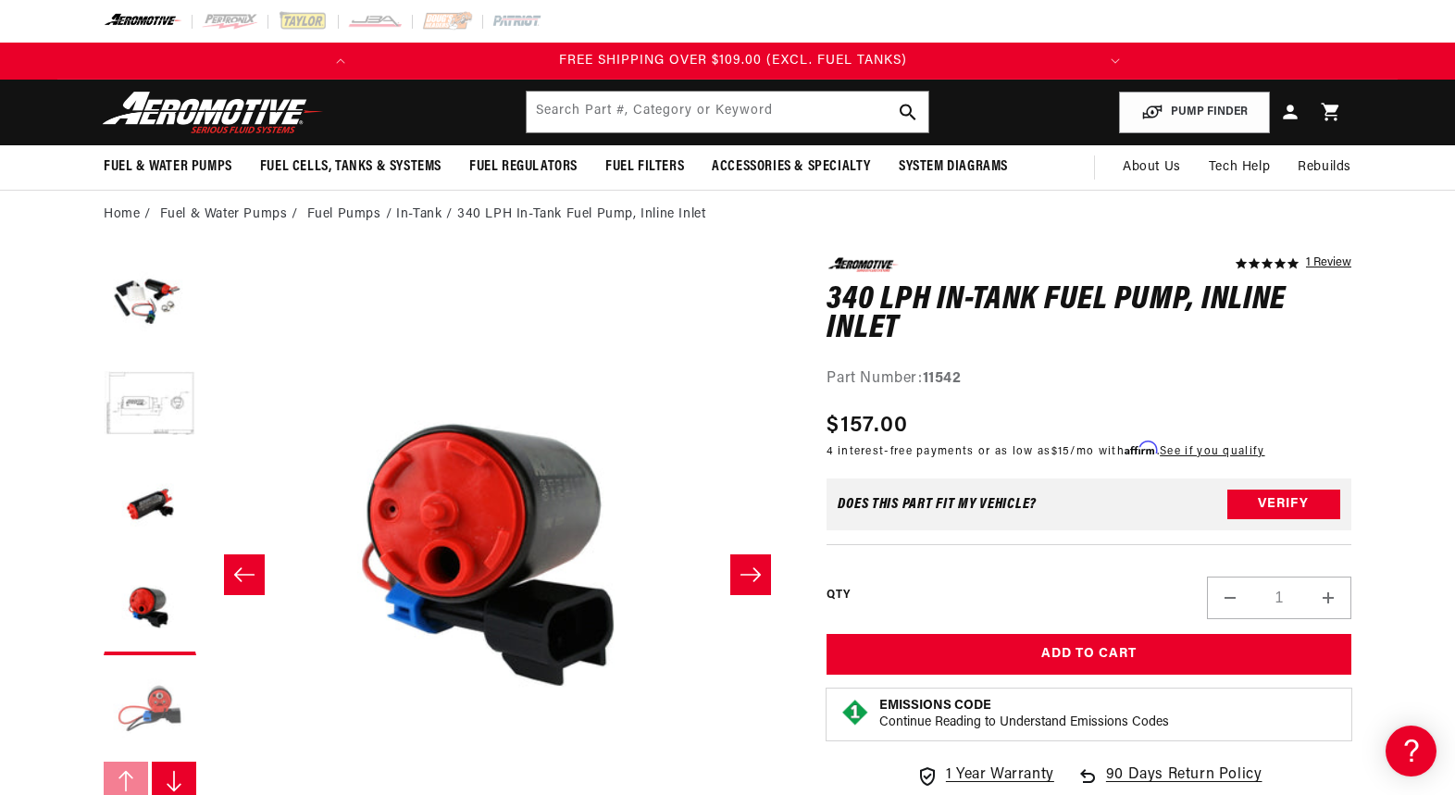
click at [161, 705] on button "Load image 5 in gallery view" at bounding box center [150, 710] width 93 height 93
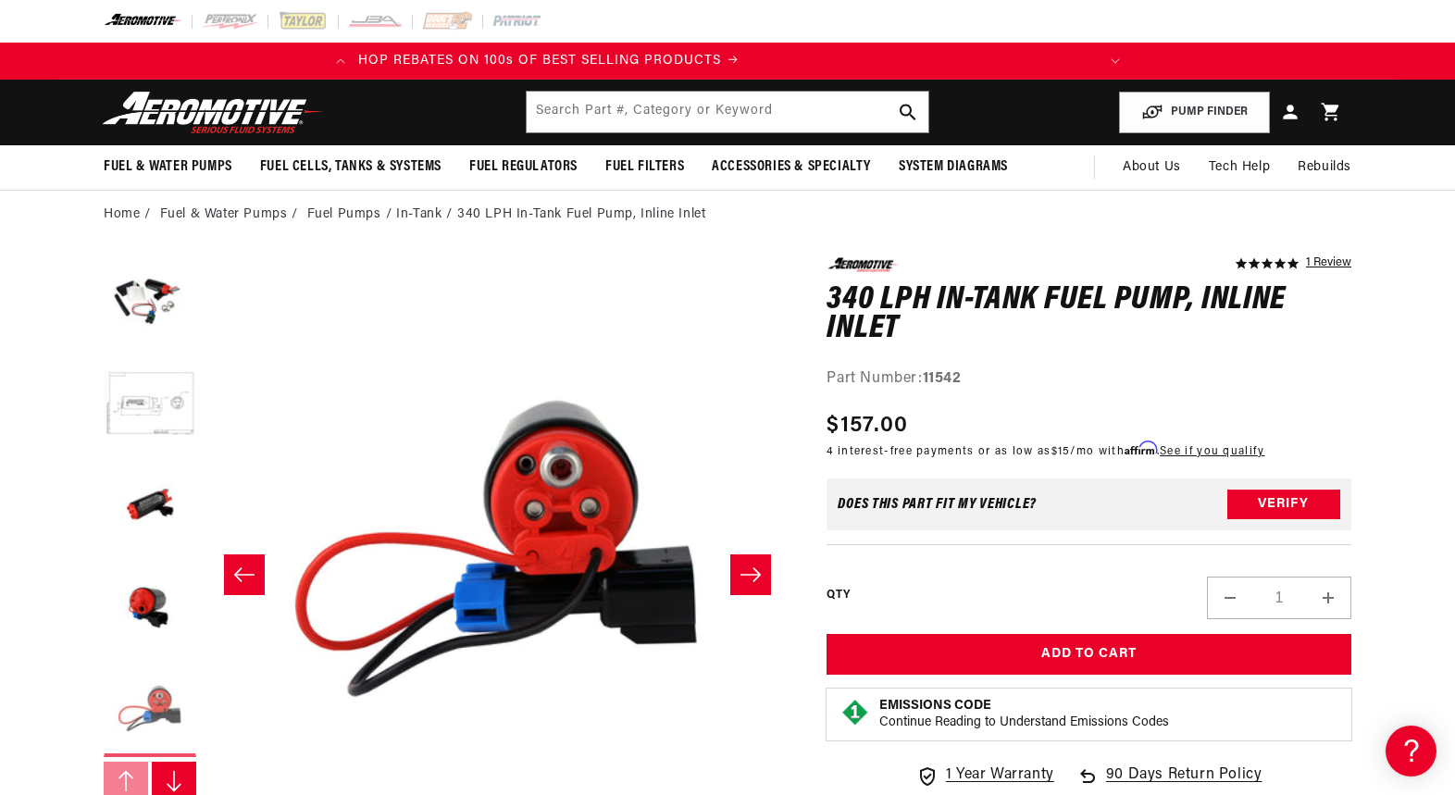
scroll to position [0, 0]
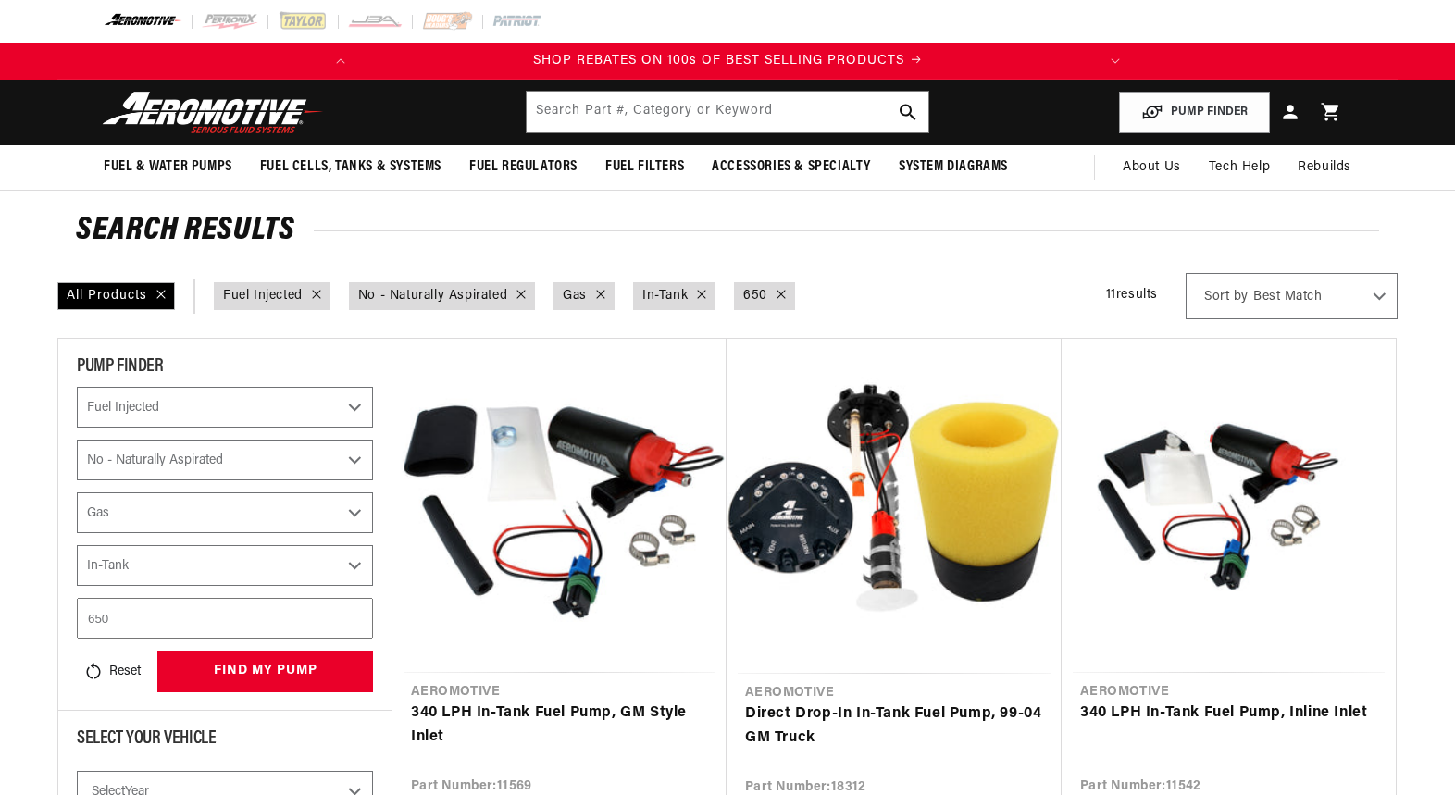
select select "Fuel-Injected"
select select "No-Naturally-Aspirated"
select select "Gas"
select select "In-Tank"
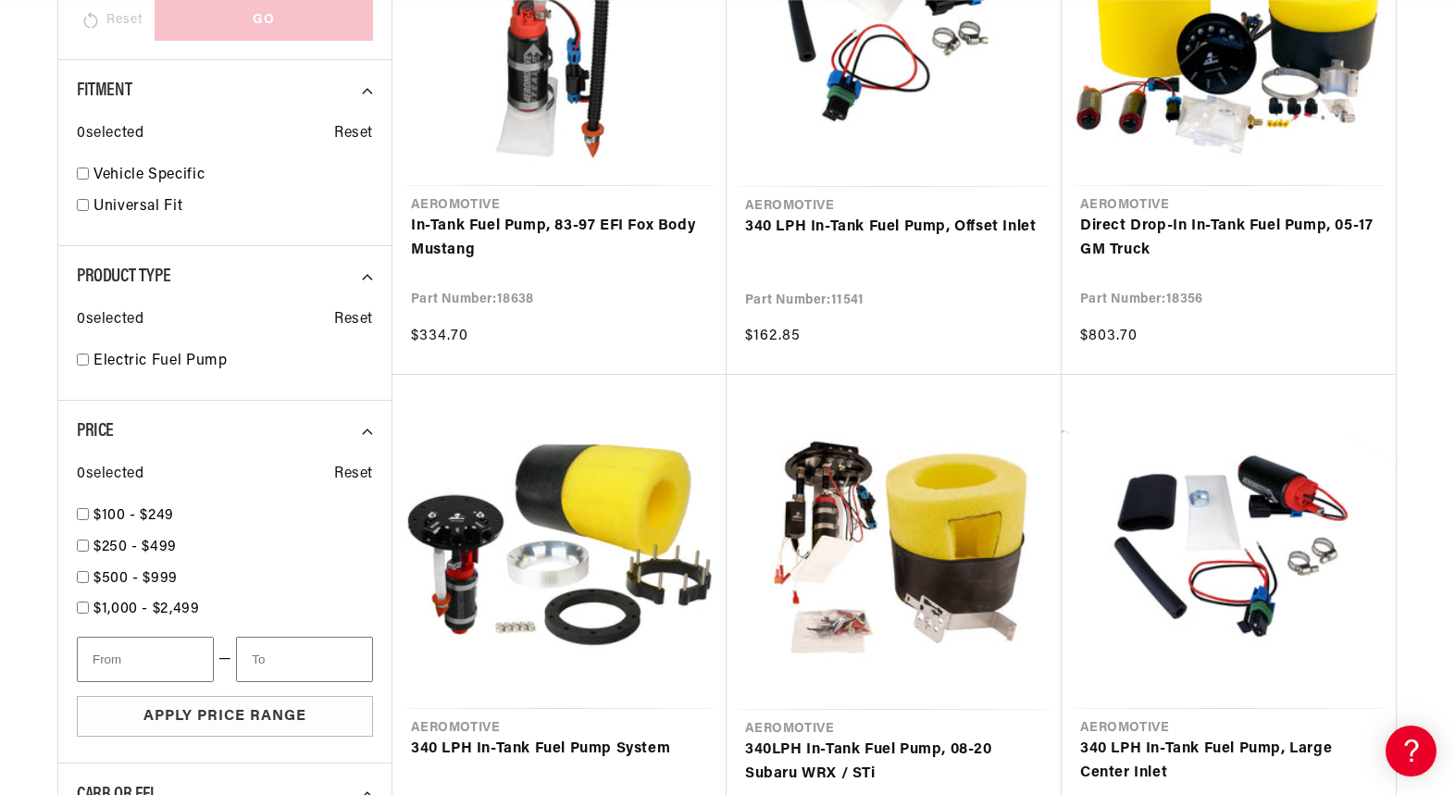
scroll to position [1032, 0]
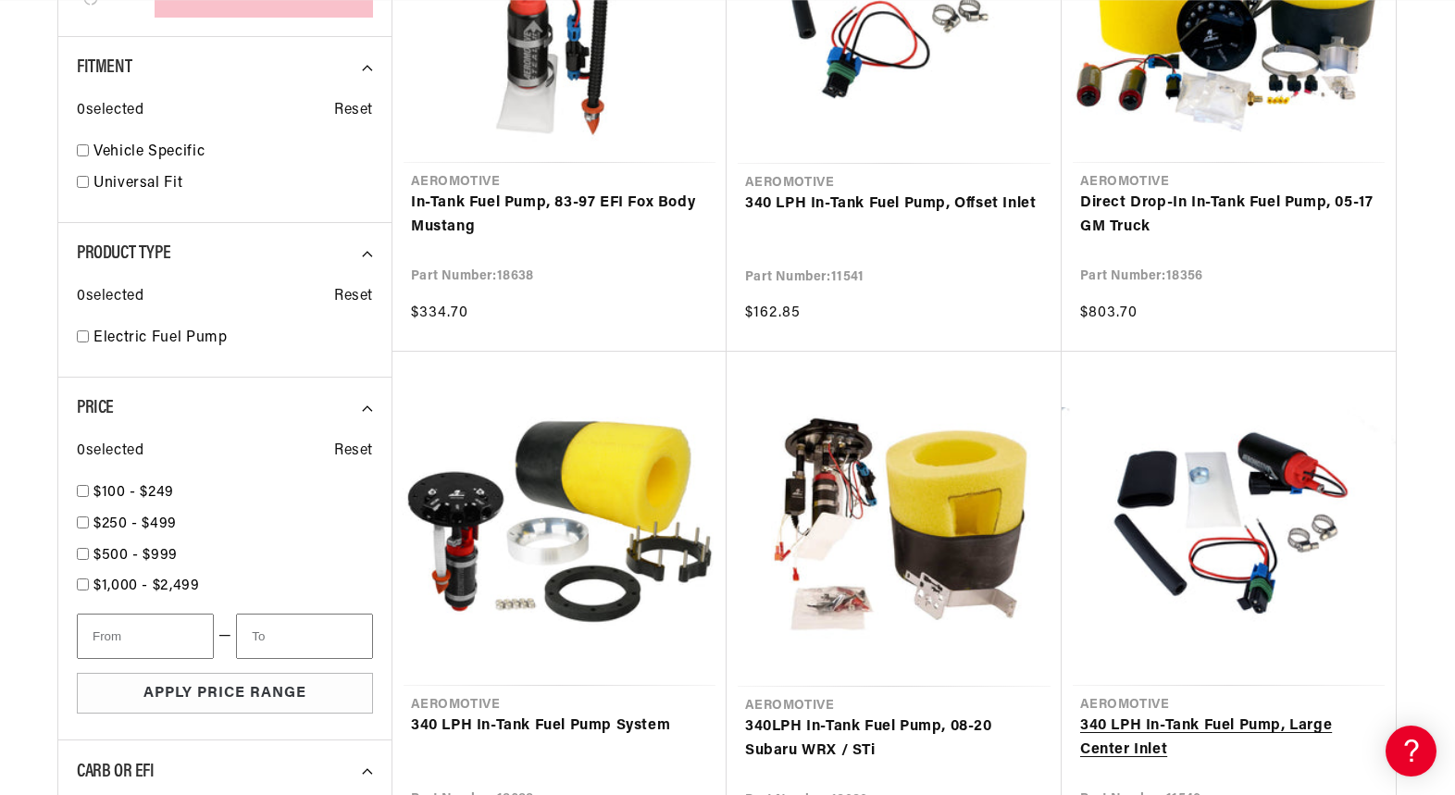
click at [1185, 714] on link "340 LPH In-Tank Fuel Pump, Large Center Inlet" at bounding box center [1228, 737] width 297 height 47
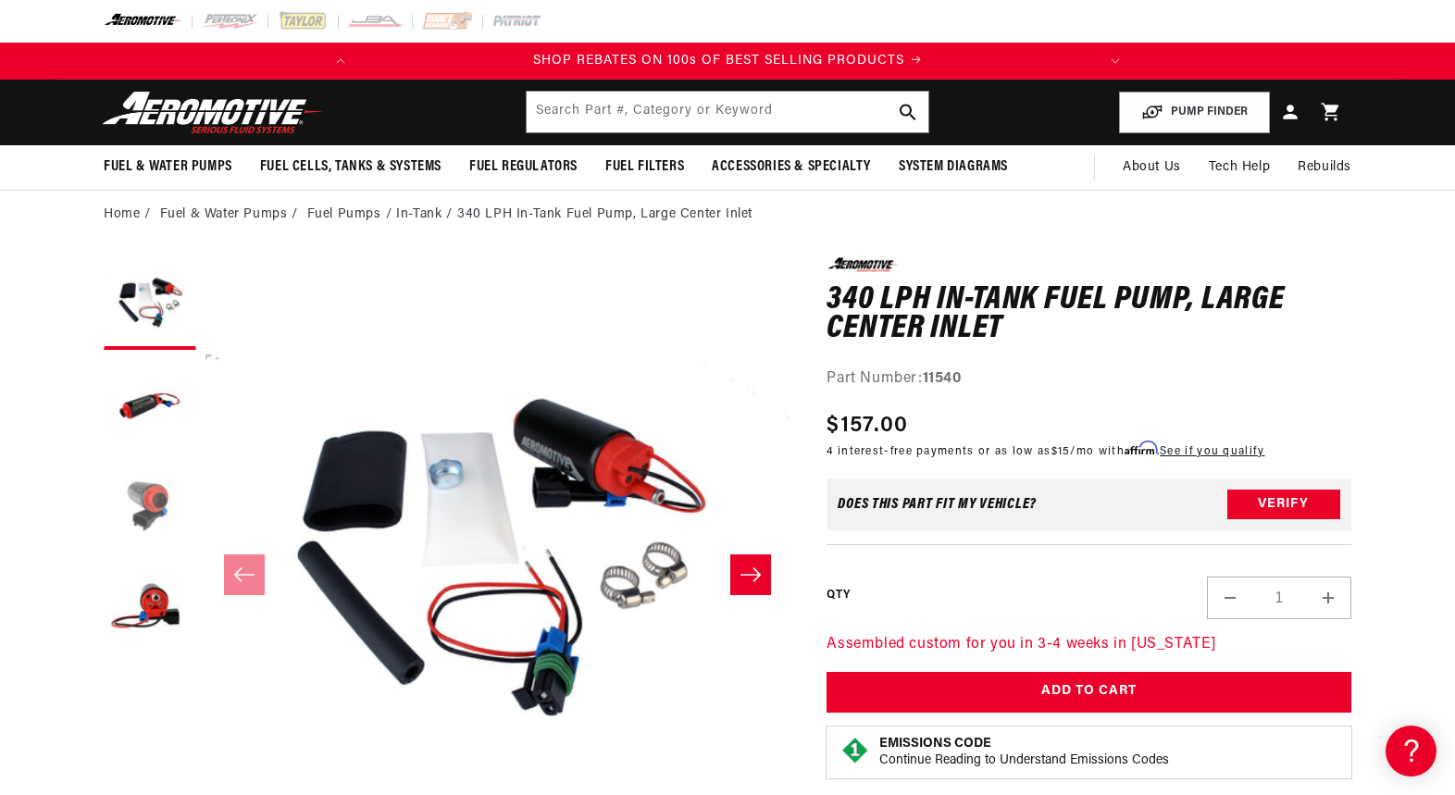
click at [143, 502] on button "Load image 3 in gallery view" at bounding box center [150, 507] width 93 height 93
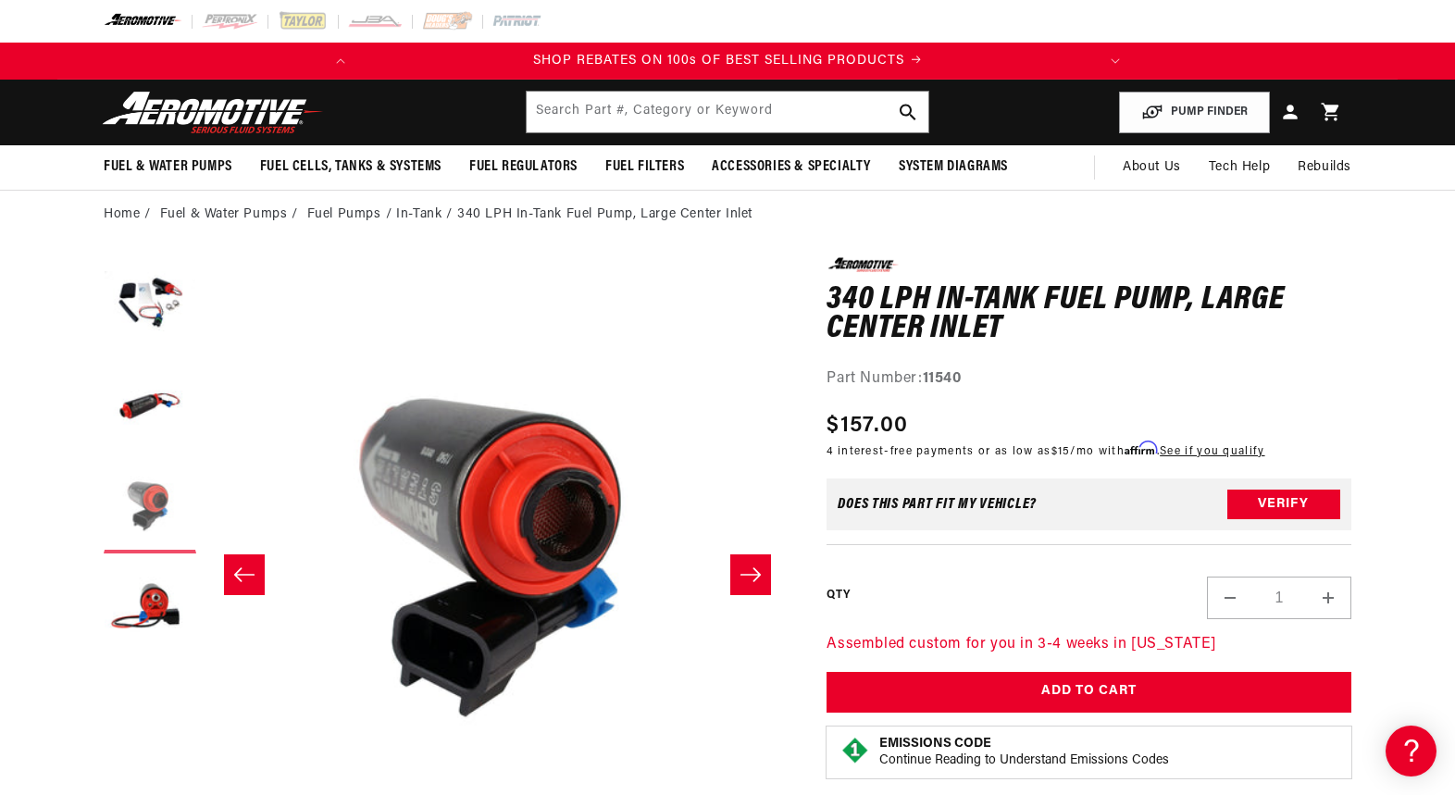
scroll to position [0, 1169]
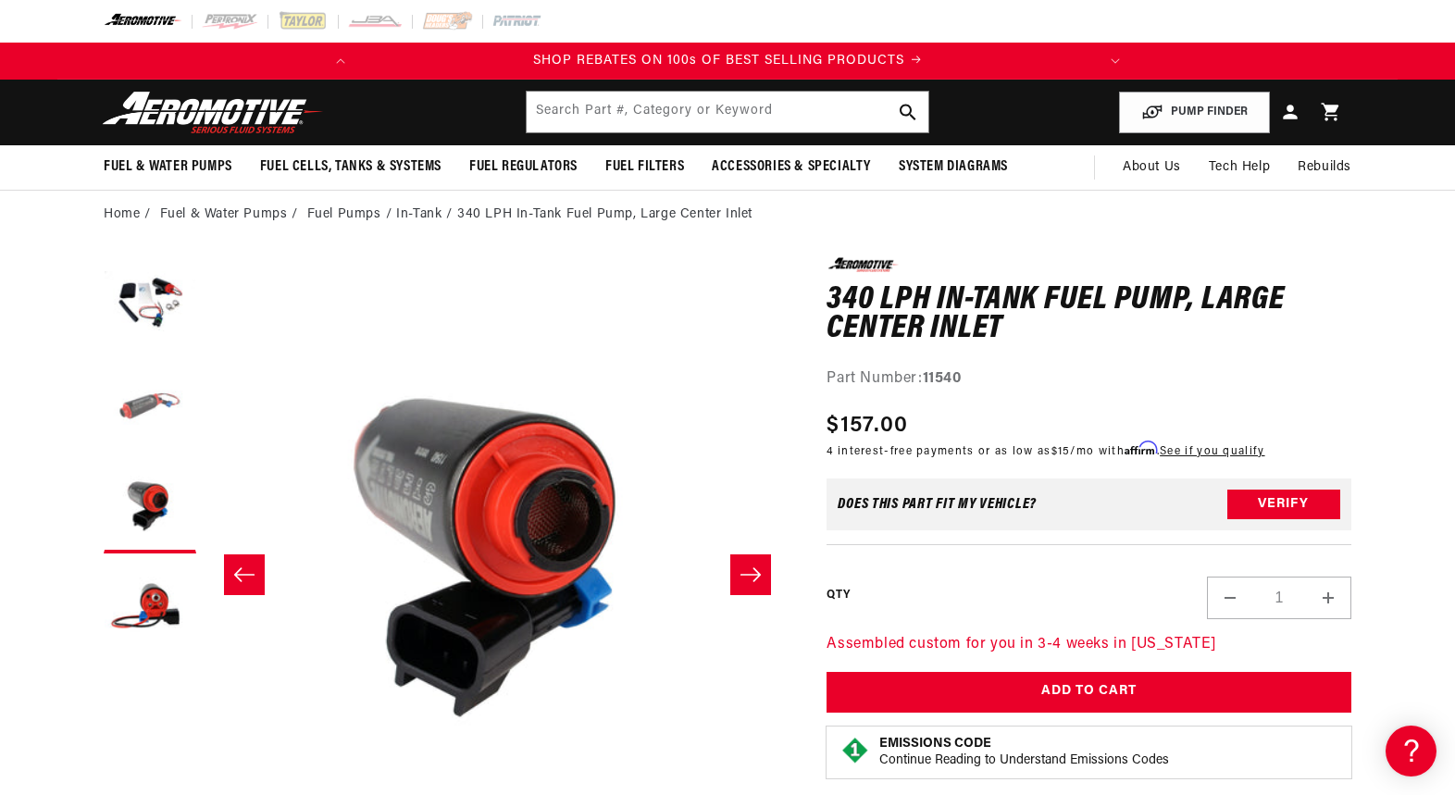
click at [140, 407] on button "Load image 2 in gallery view" at bounding box center [150, 405] width 93 height 93
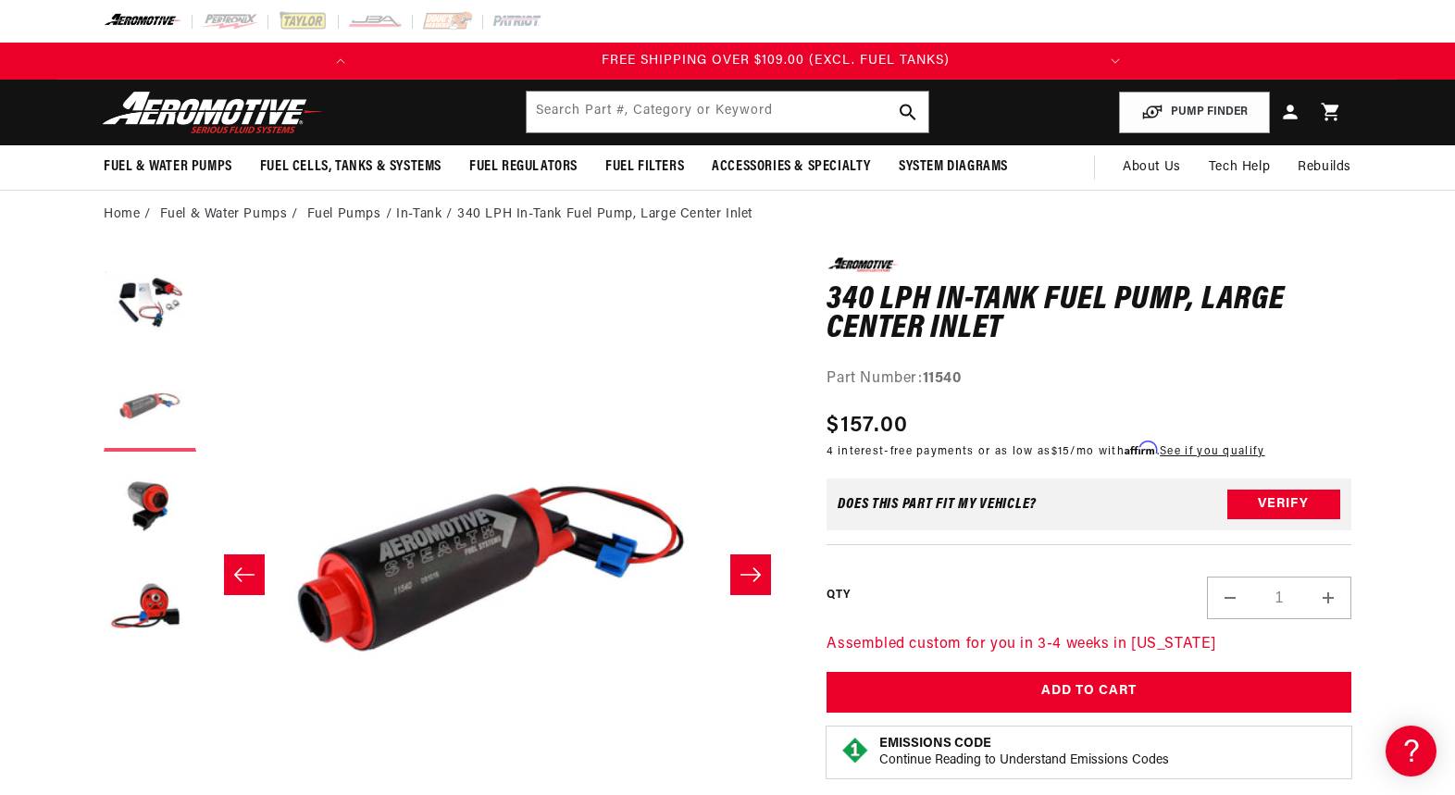
scroll to position [0, 0]
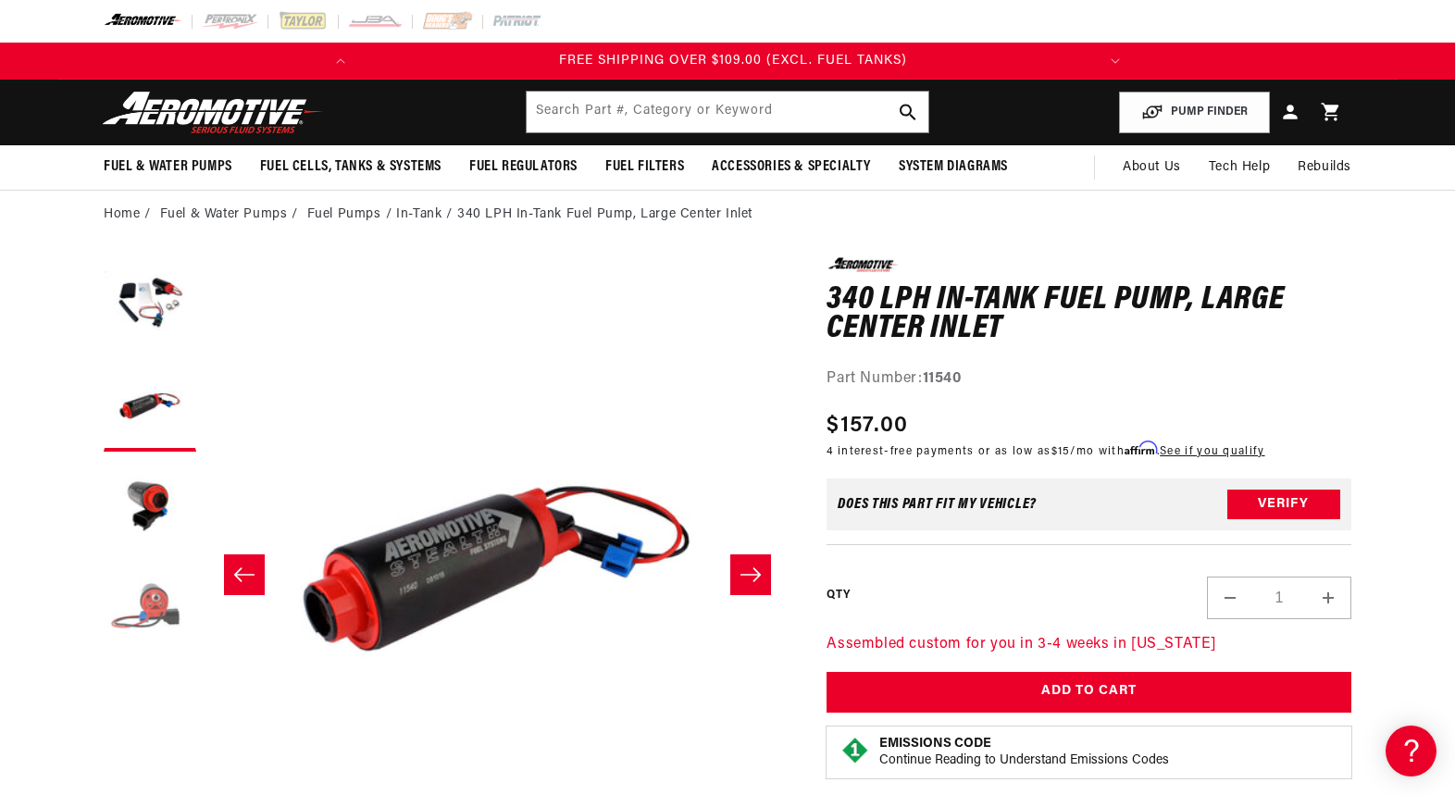
click at [154, 599] on button "Load image 4 in gallery view" at bounding box center [150, 609] width 93 height 93
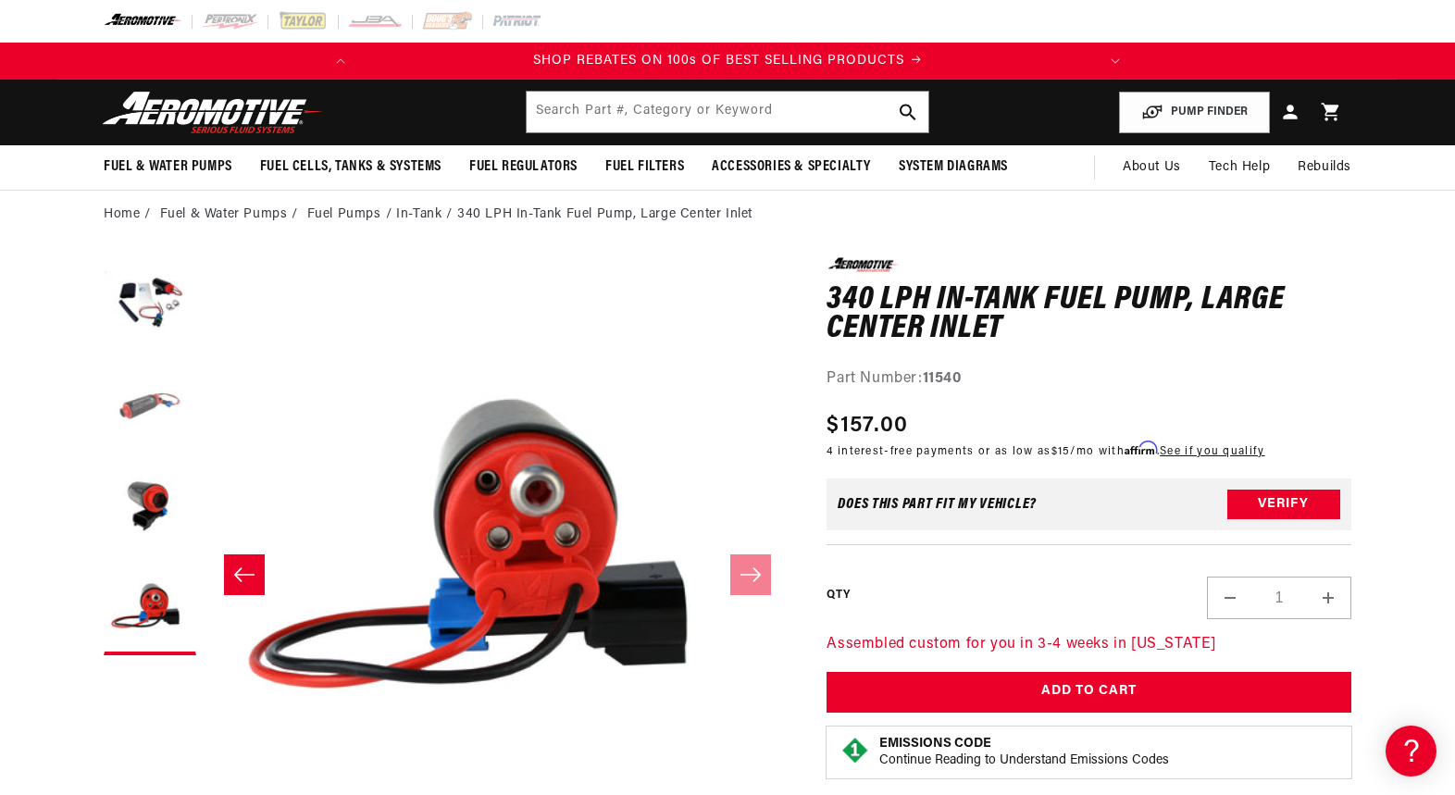
click at [148, 398] on button "Load image 2 in gallery view" at bounding box center [150, 405] width 93 height 93
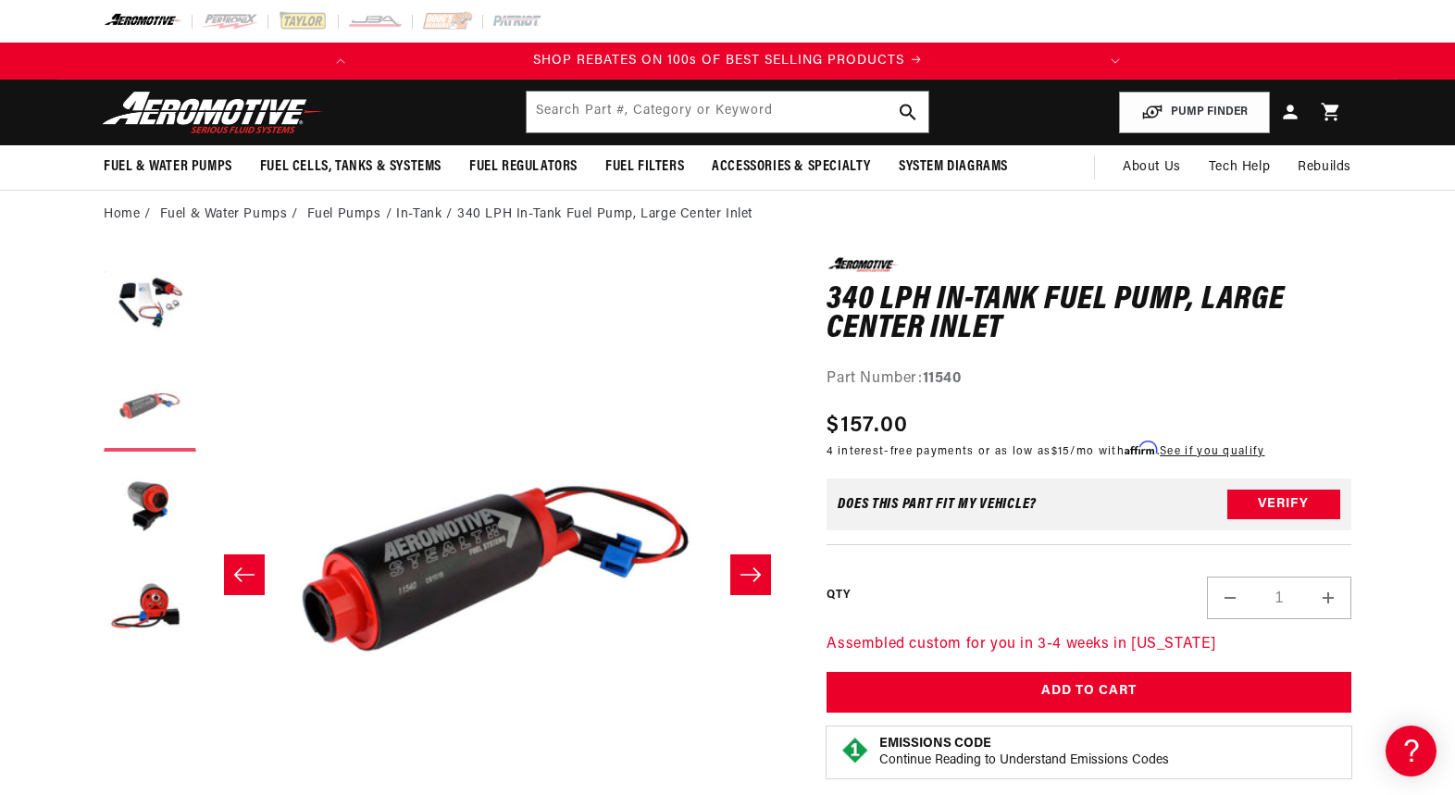
scroll to position [0, 584]
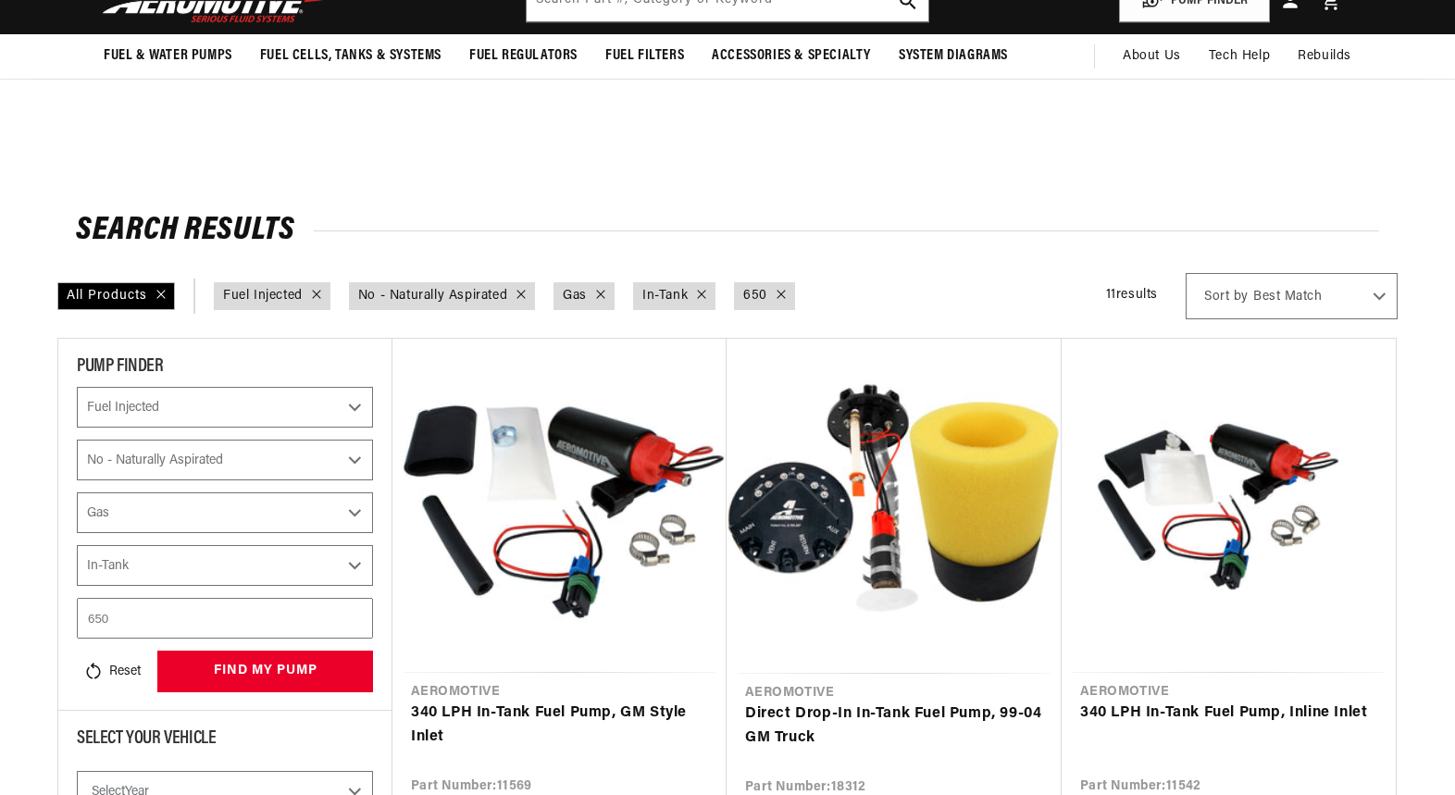
select select "Fuel-Injected"
select select "No-Naturally-Aspirated"
select select "Gas"
select select "In-Tank"
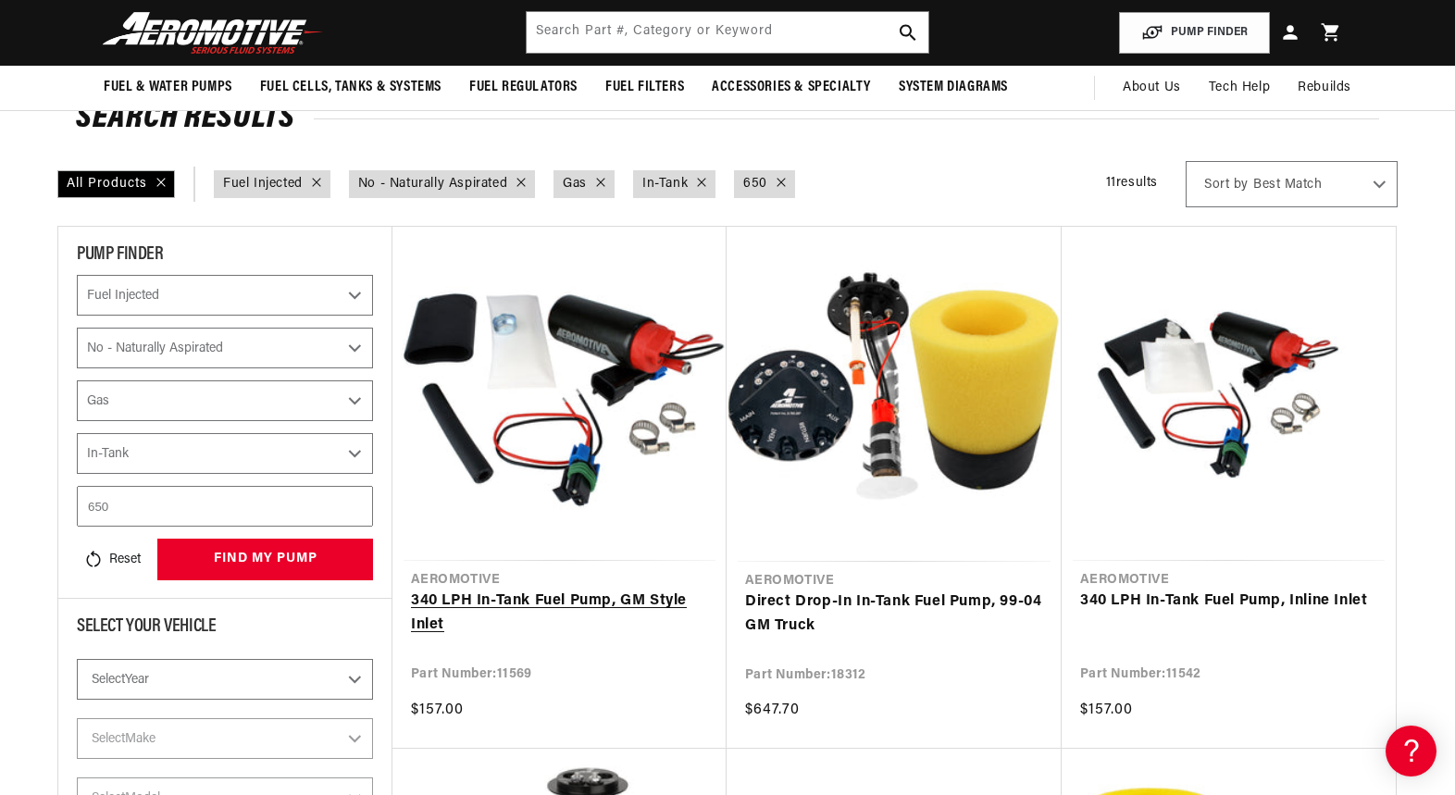
scroll to position [0, 732]
click at [564, 589] on link "340 LPH In-Tank Fuel Pump, GM Style Inlet" at bounding box center [559, 612] width 297 height 47
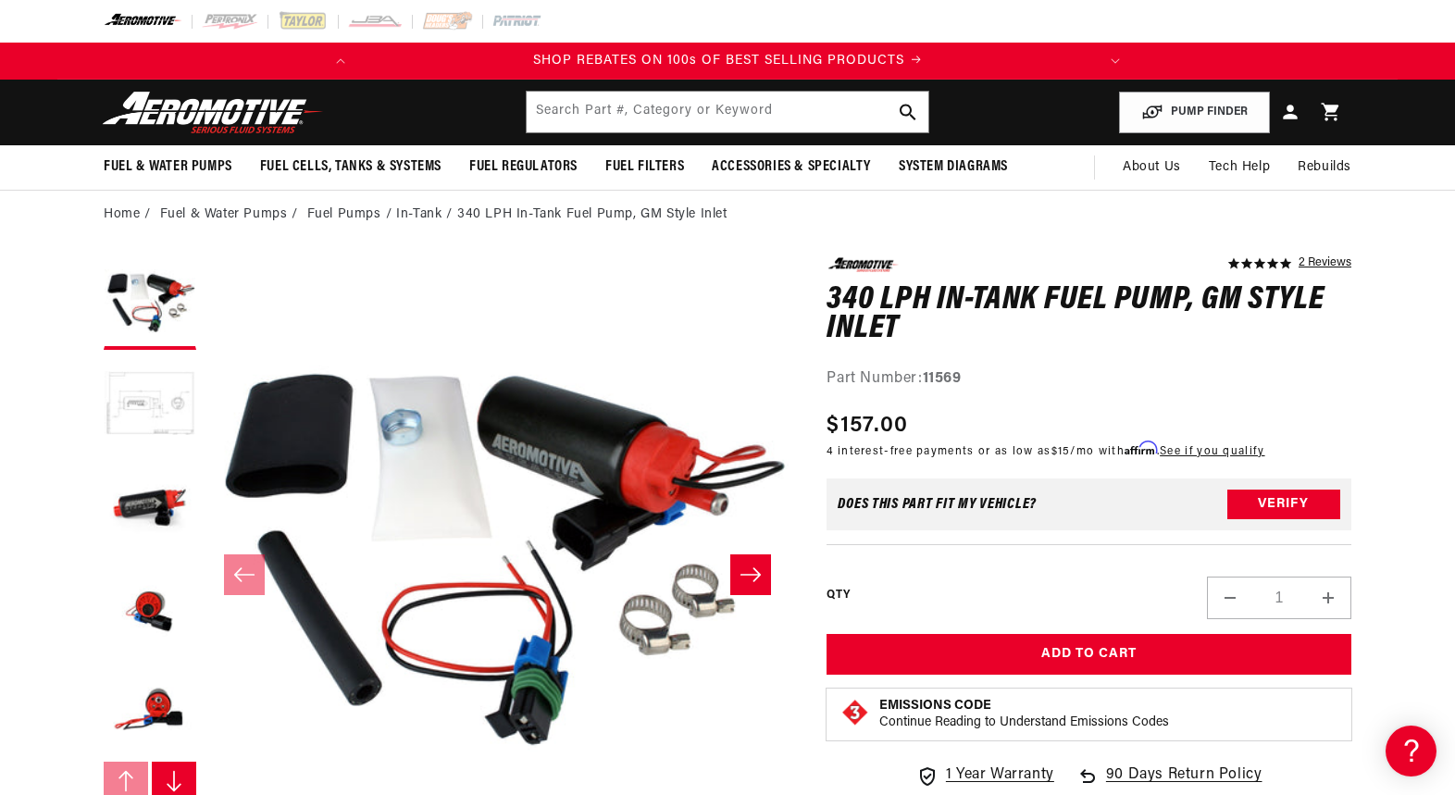
click at [143, 394] on button "Load image 2 in gallery view" at bounding box center [150, 405] width 93 height 93
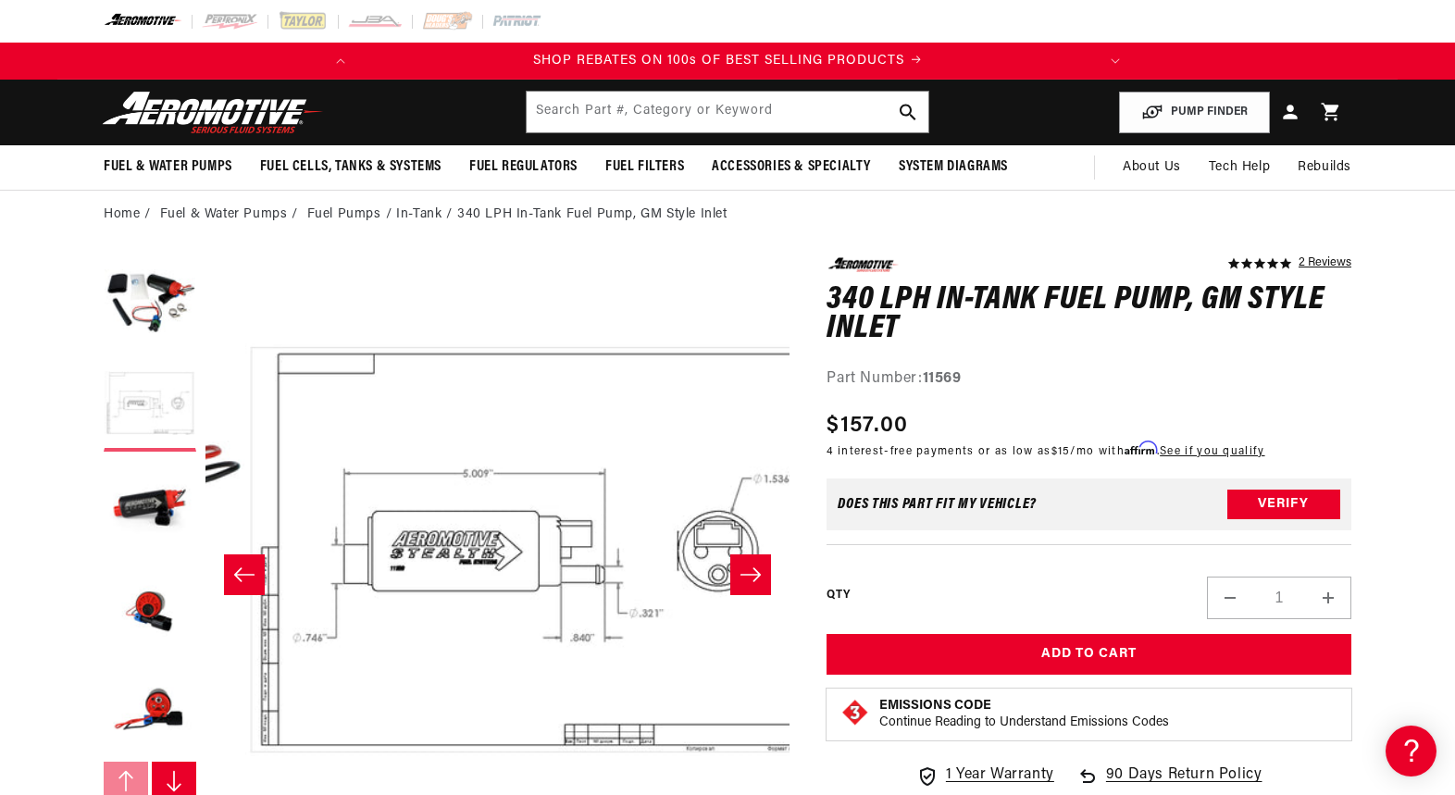
scroll to position [0, 584]
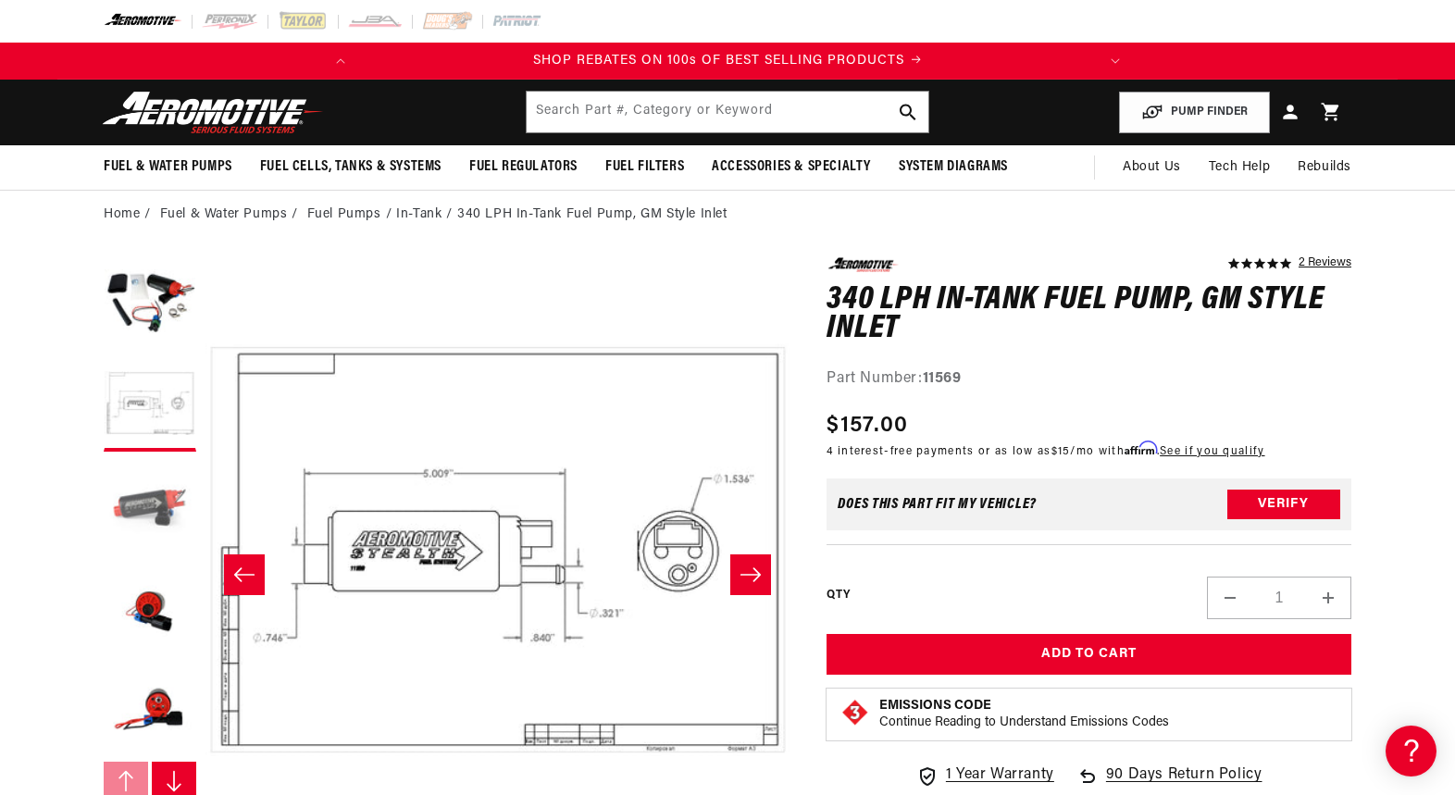
click at [153, 519] on button "Load image 3 in gallery view" at bounding box center [150, 507] width 93 height 93
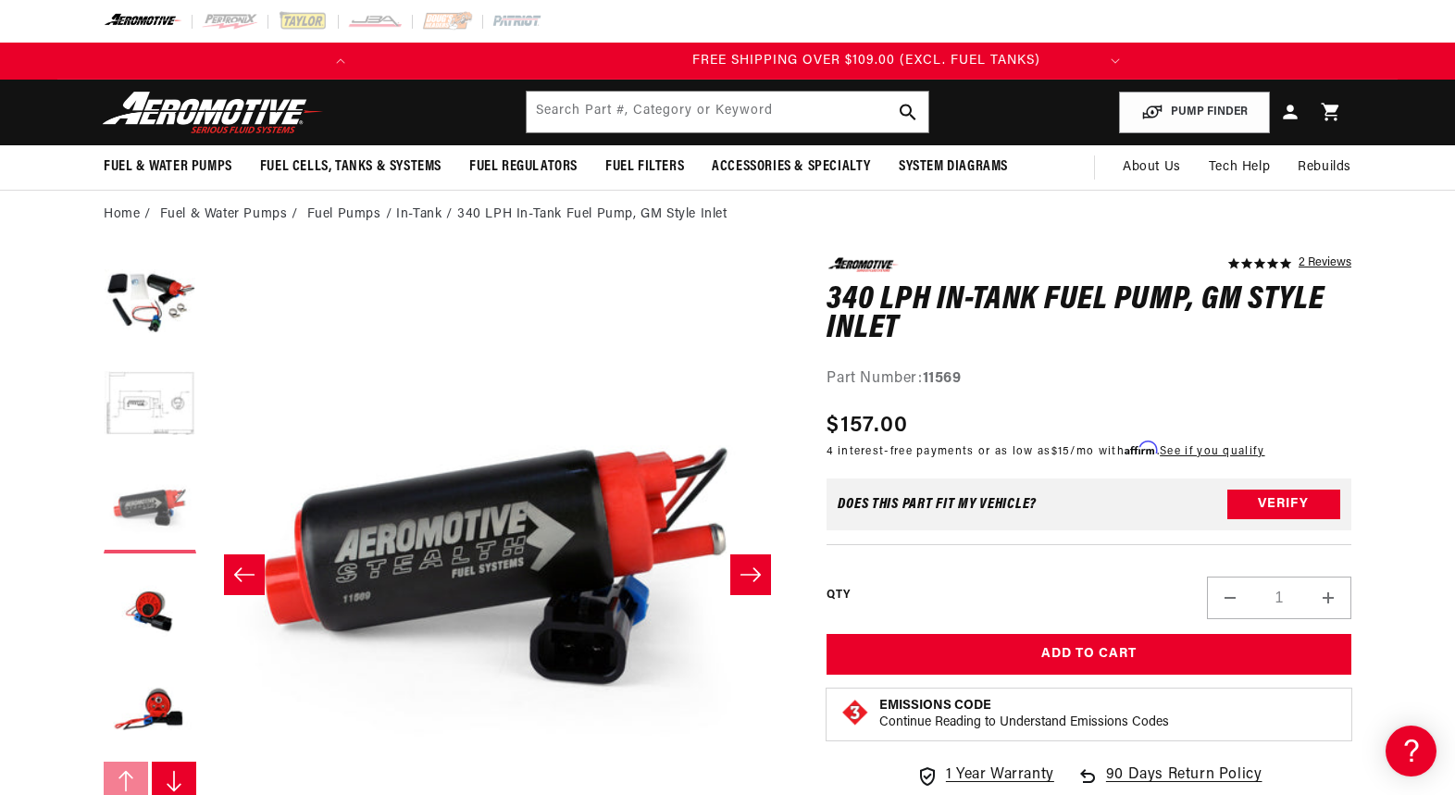
scroll to position [0, 732]
click at [140, 627] on button "Load image 4 in gallery view" at bounding box center [150, 609] width 93 height 93
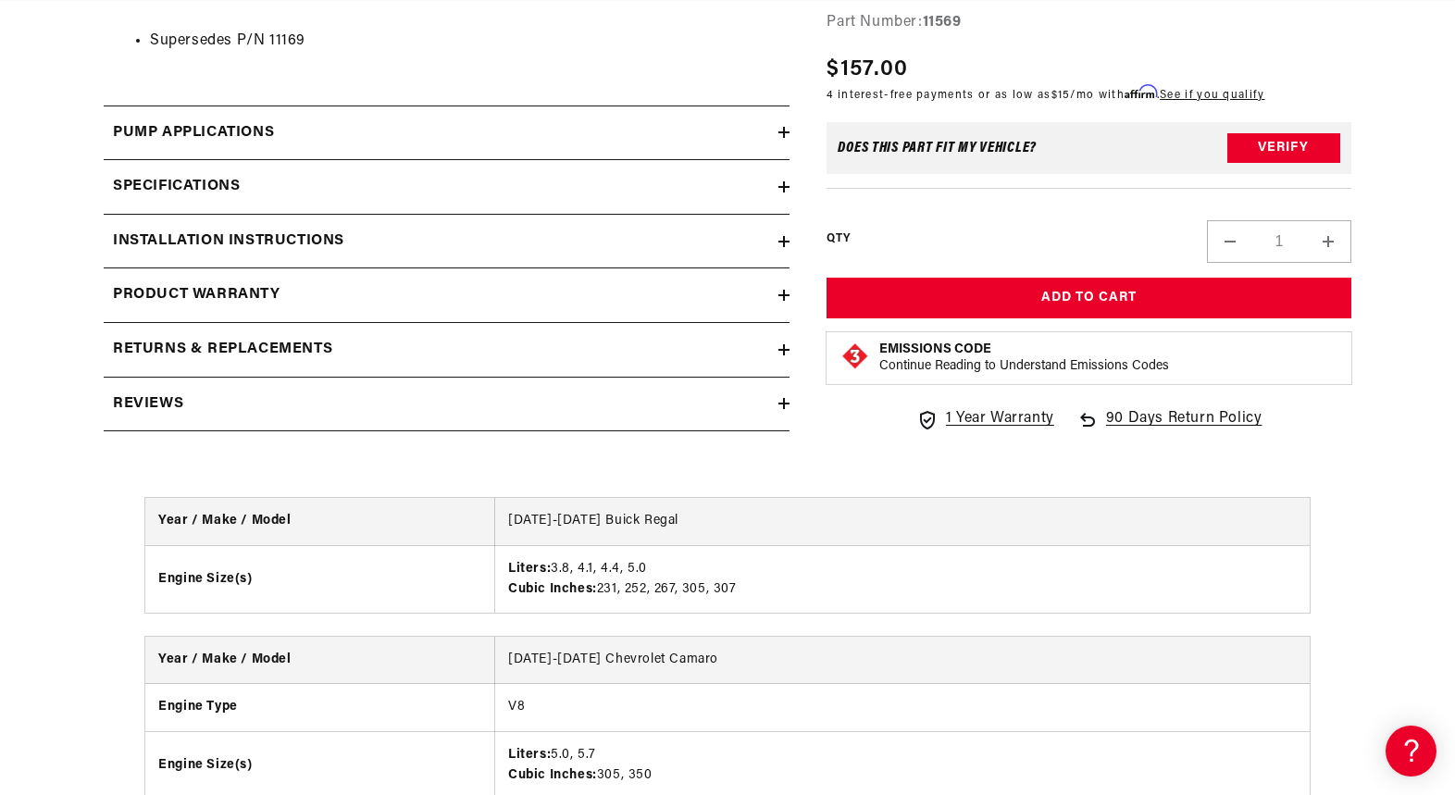
scroll to position [2069, 0]
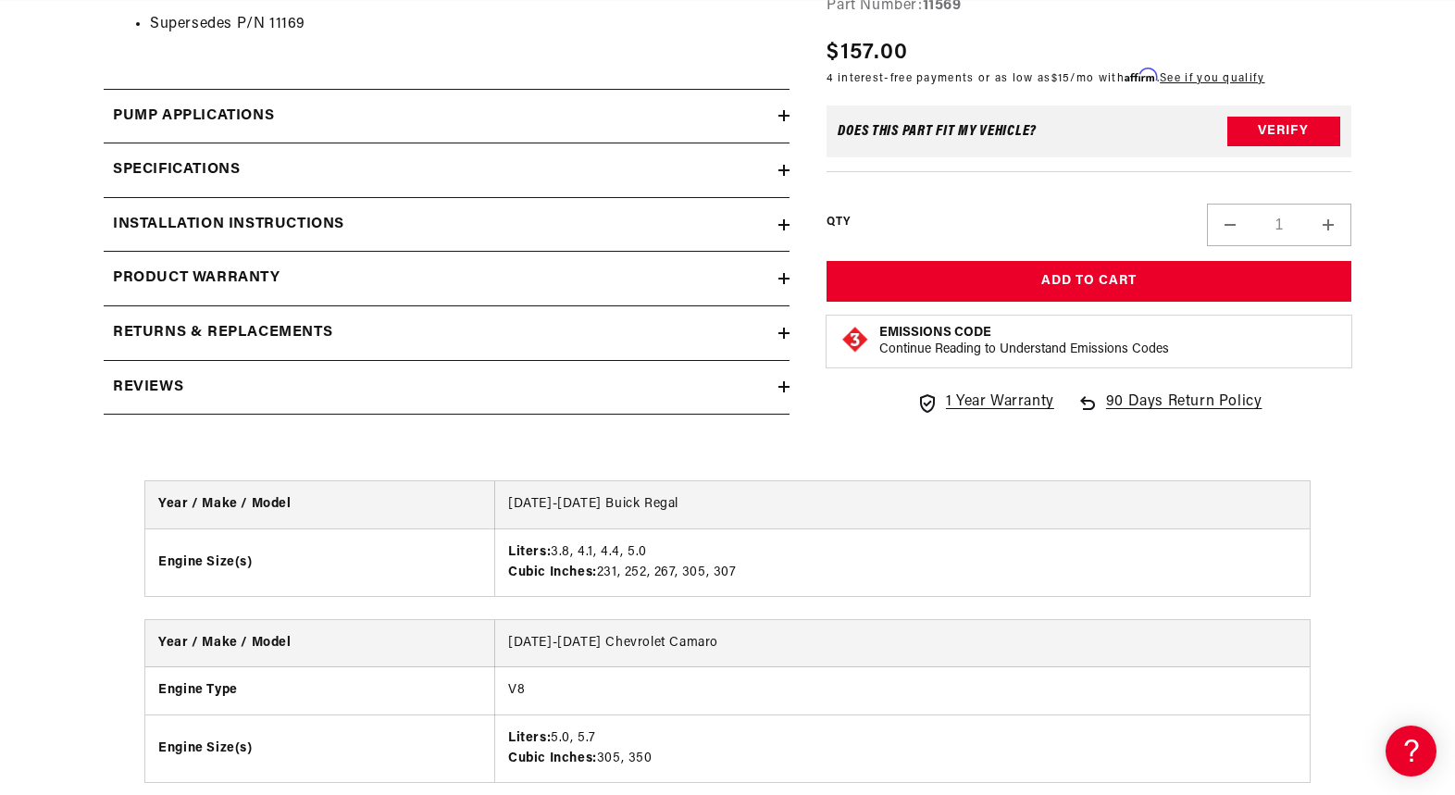
click at [783, 170] on icon at bounding box center [783, 170] width 11 height 0
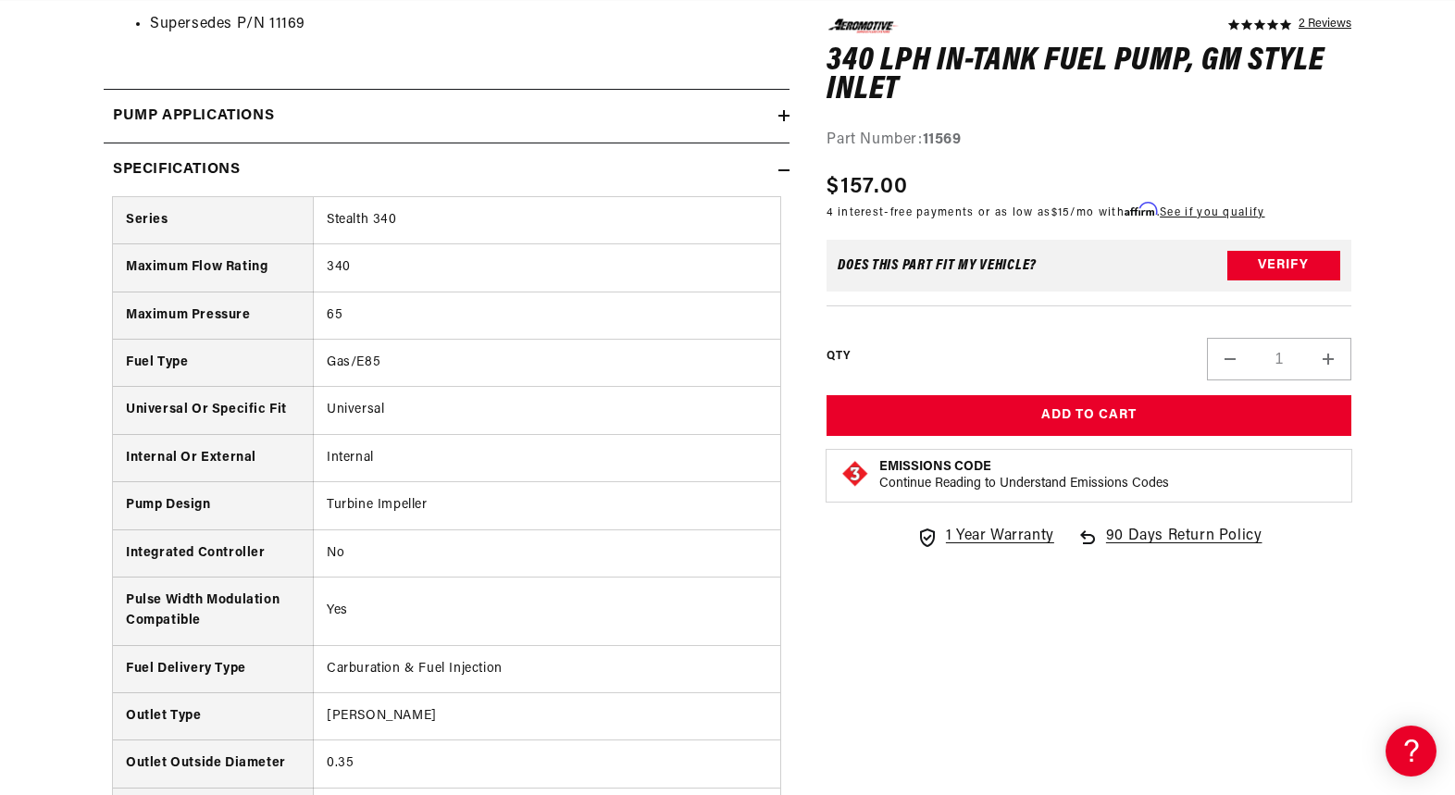
scroll to position [0, 0]
